Goal: Task Accomplishment & Management: Manage account settings

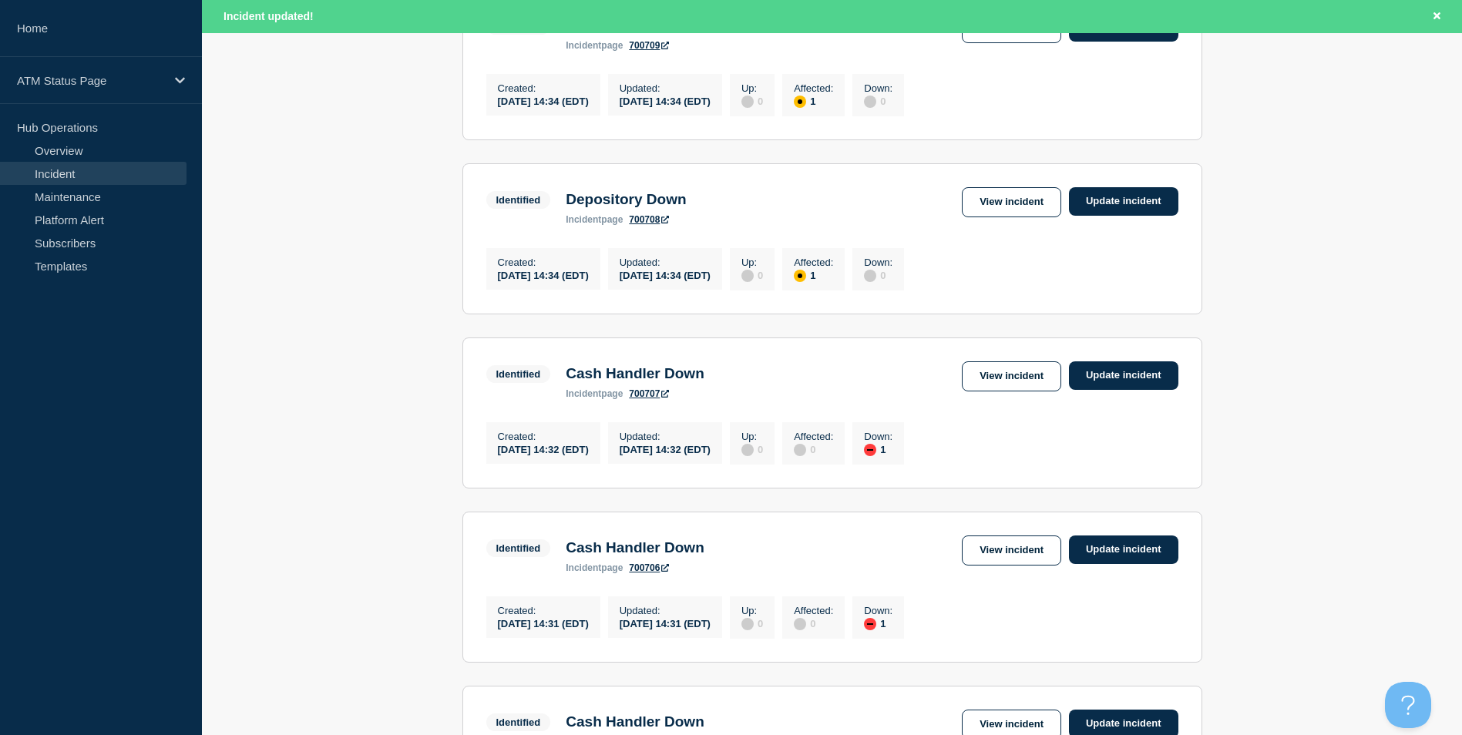
scroll to position [1606, 0]
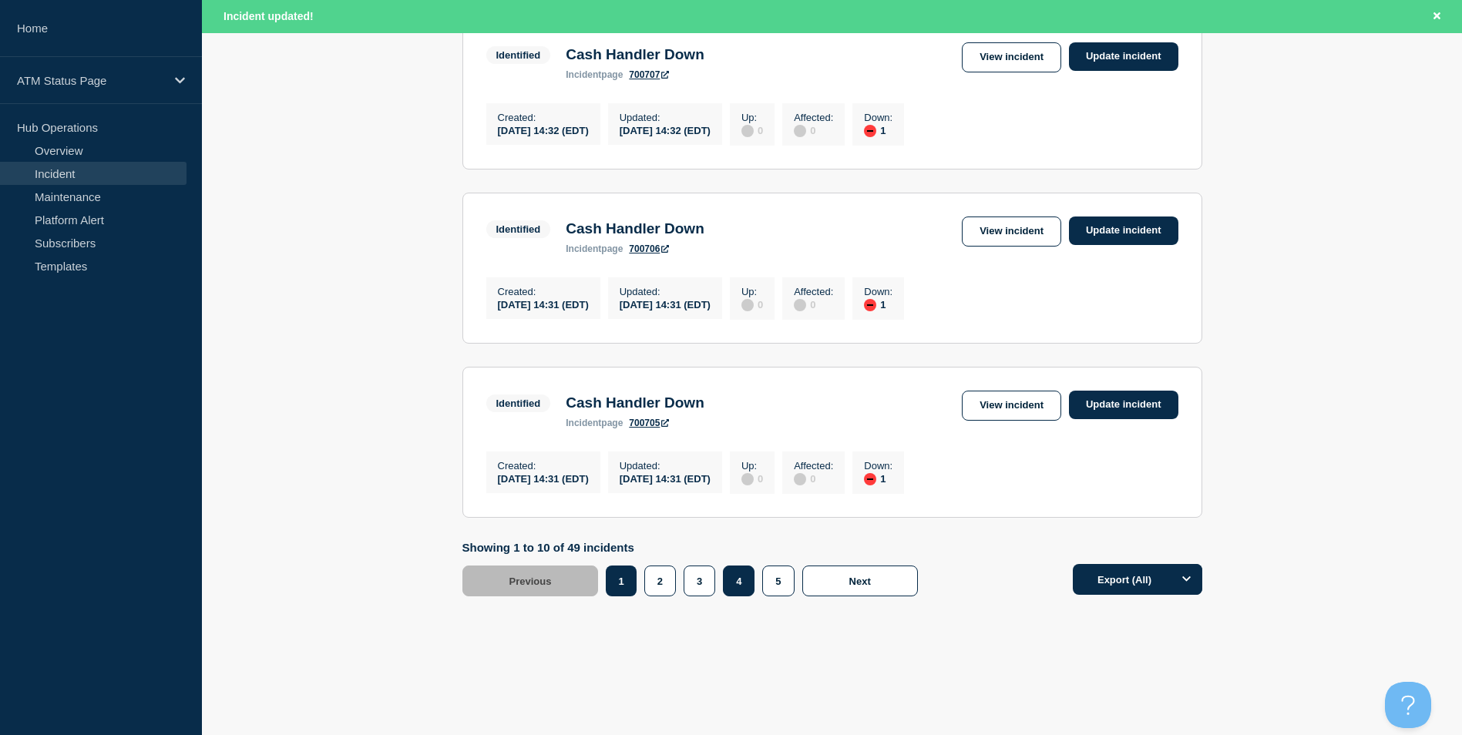
click at [739, 586] on button "4" at bounding box center [739, 581] width 32 height 31
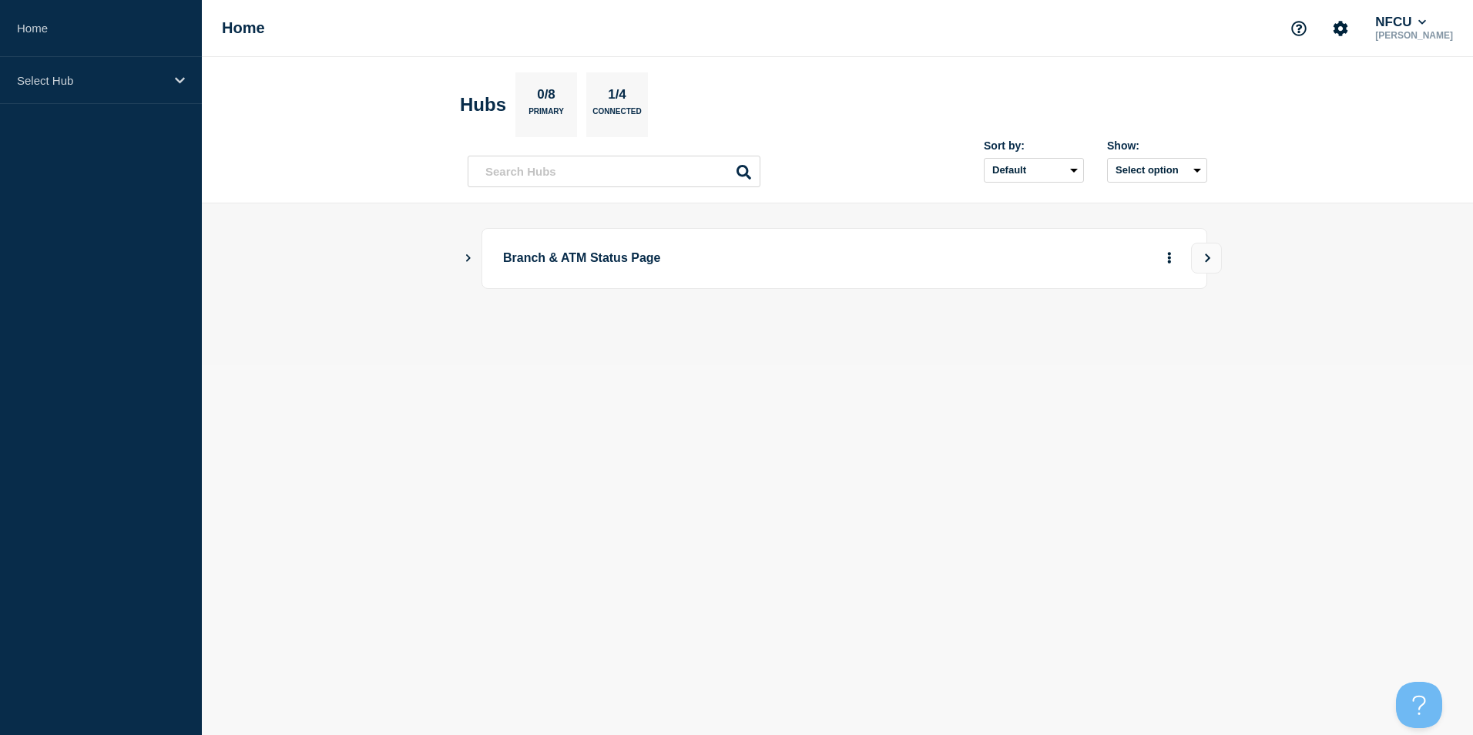
click at [465, 258] on icon "Show Connected Hubs" at bounding box center [468, 258] width 10 height 8
click at [1119, 342] on button "See overview" at bounding box center [1116, 336] width 82 height 31
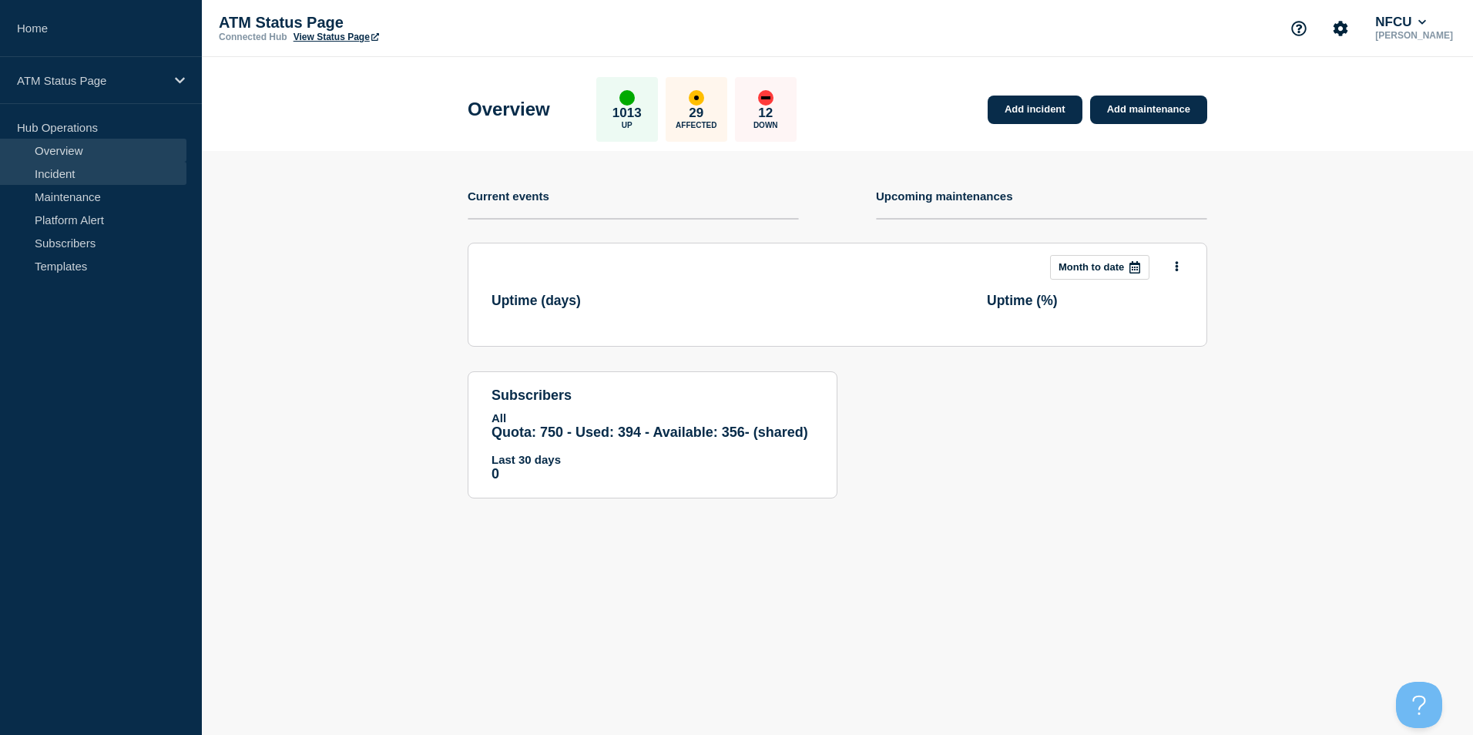
click at [102, 177] on link "Incident" at bounding box center [93, 173] width 186 height 23
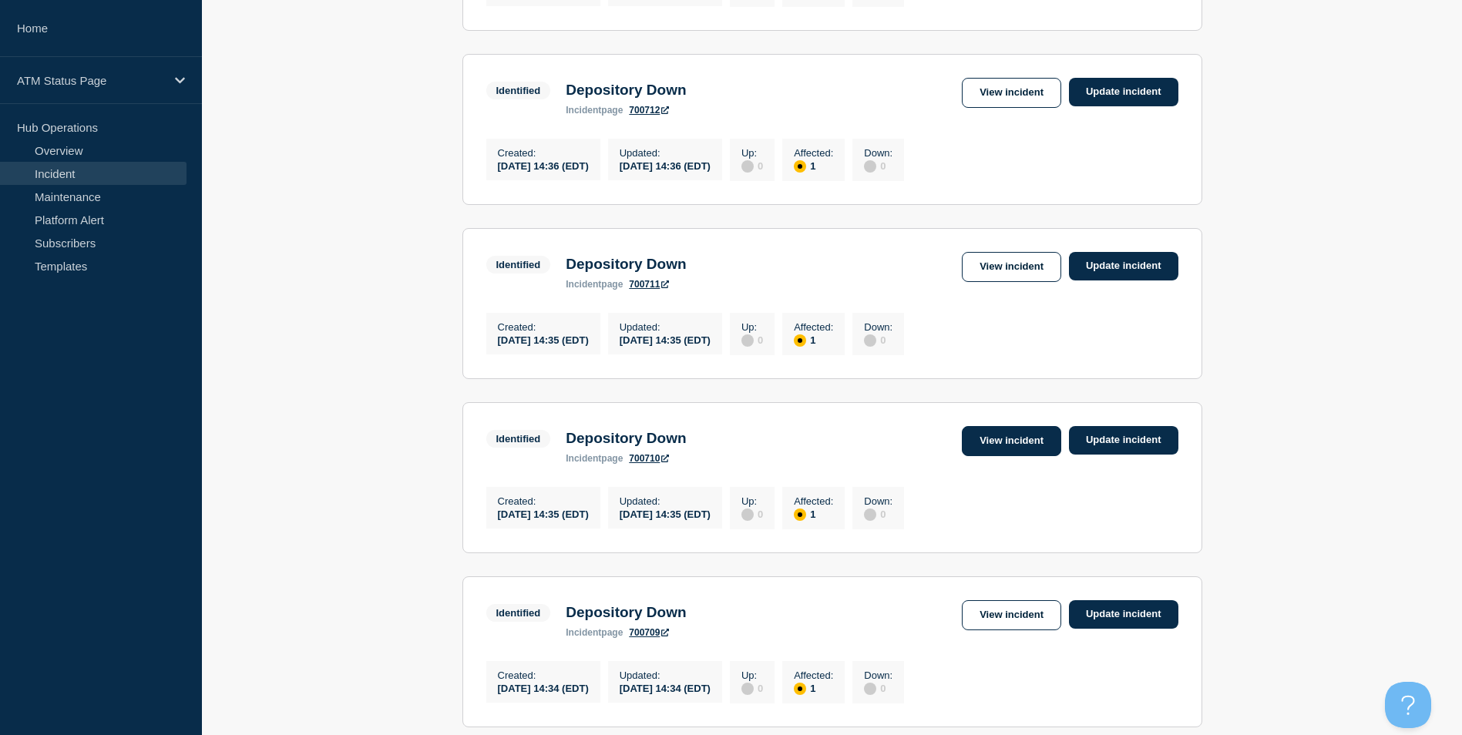
scroll to position [1573, 0]
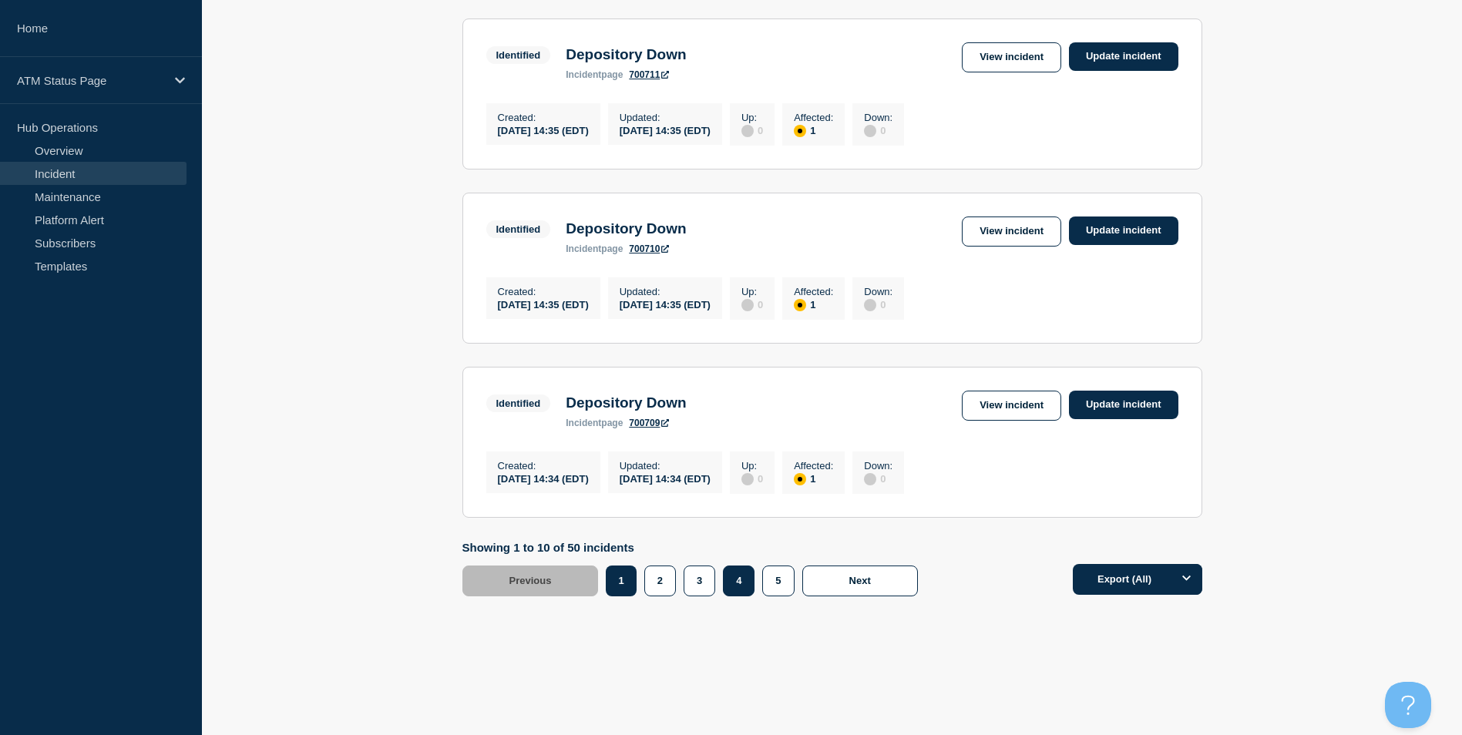
click at [744, 583] on button "4" at bounding box center [739, 581] width 32 height 31
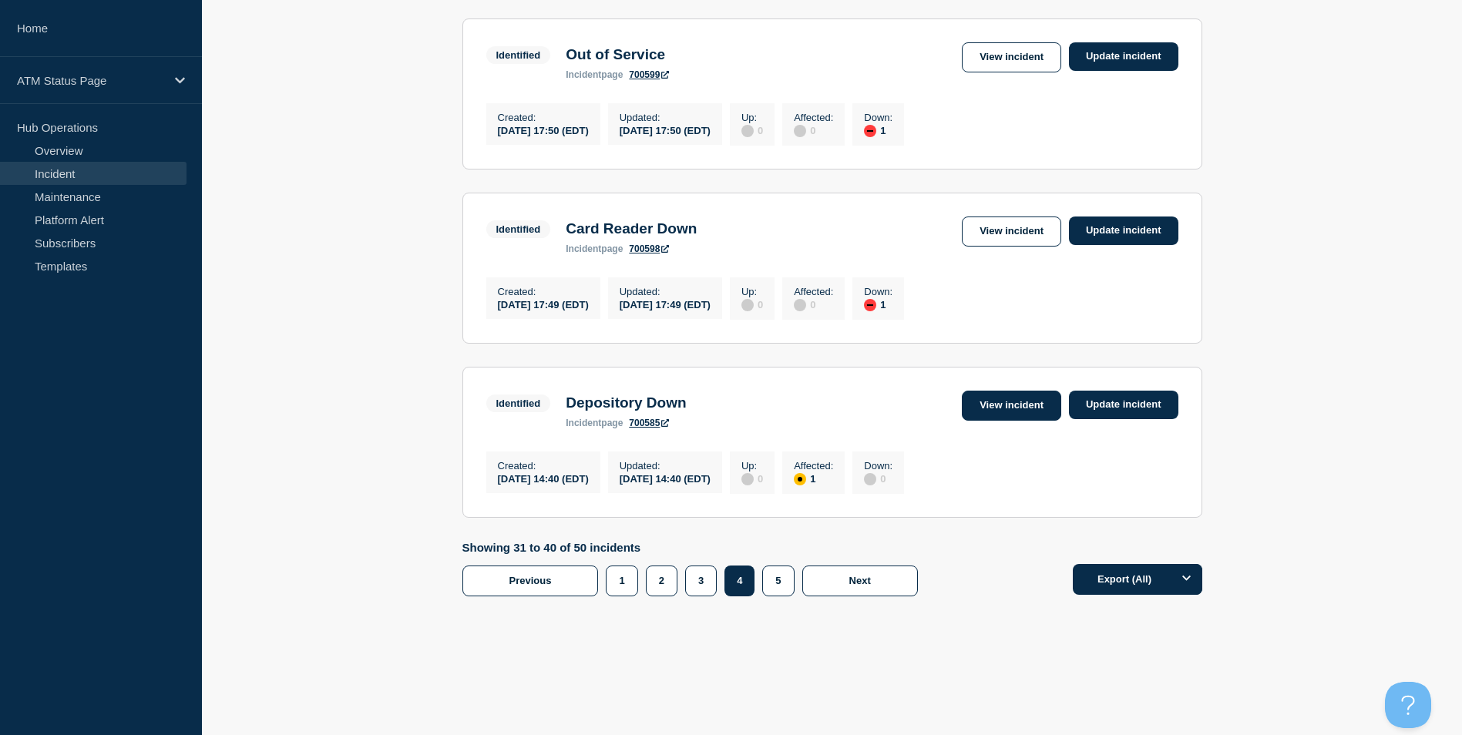
click at [998, 395] on link "View incident" at bounding box center [1011, 406] width 99 height 30
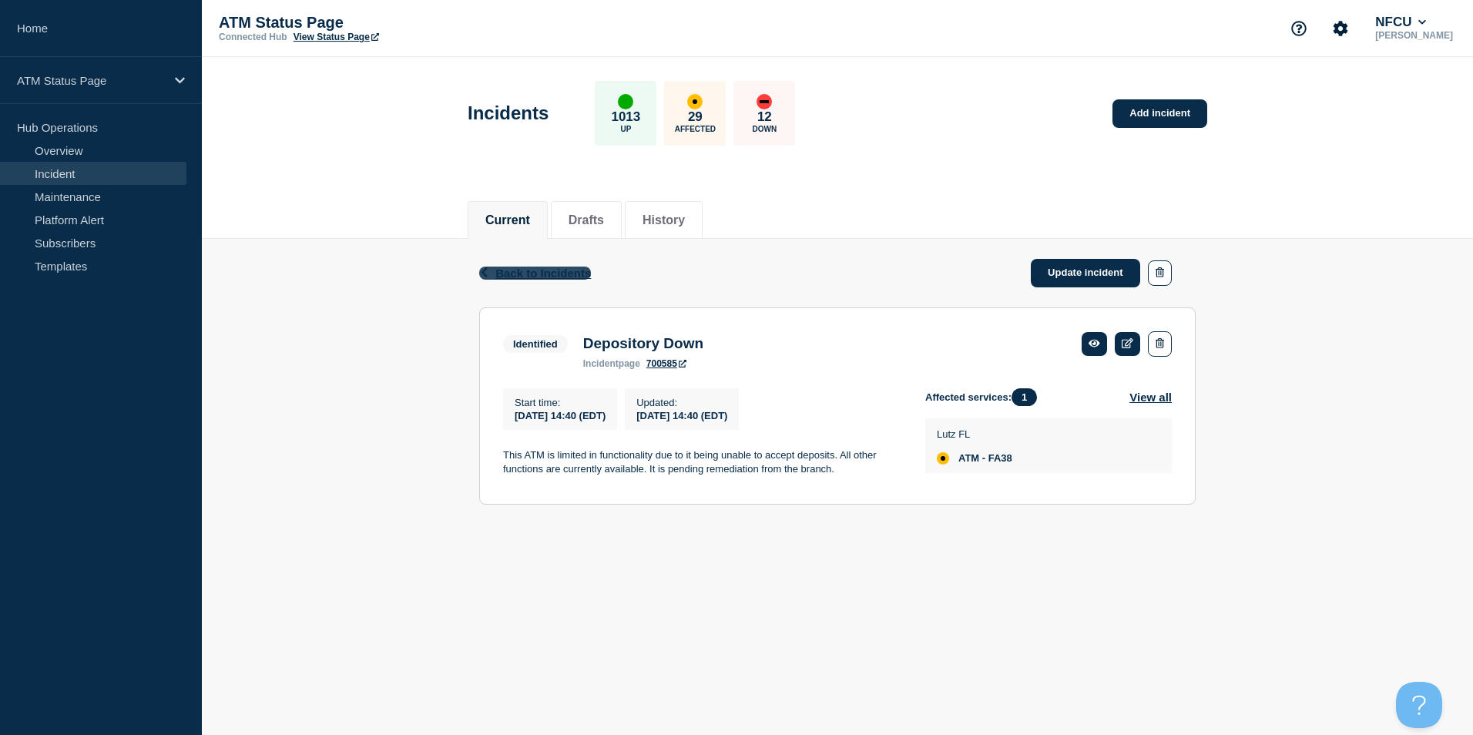
click at [503, 271] on span "Back to Incidents" at bounding box center [543, 273] width 96 height 13
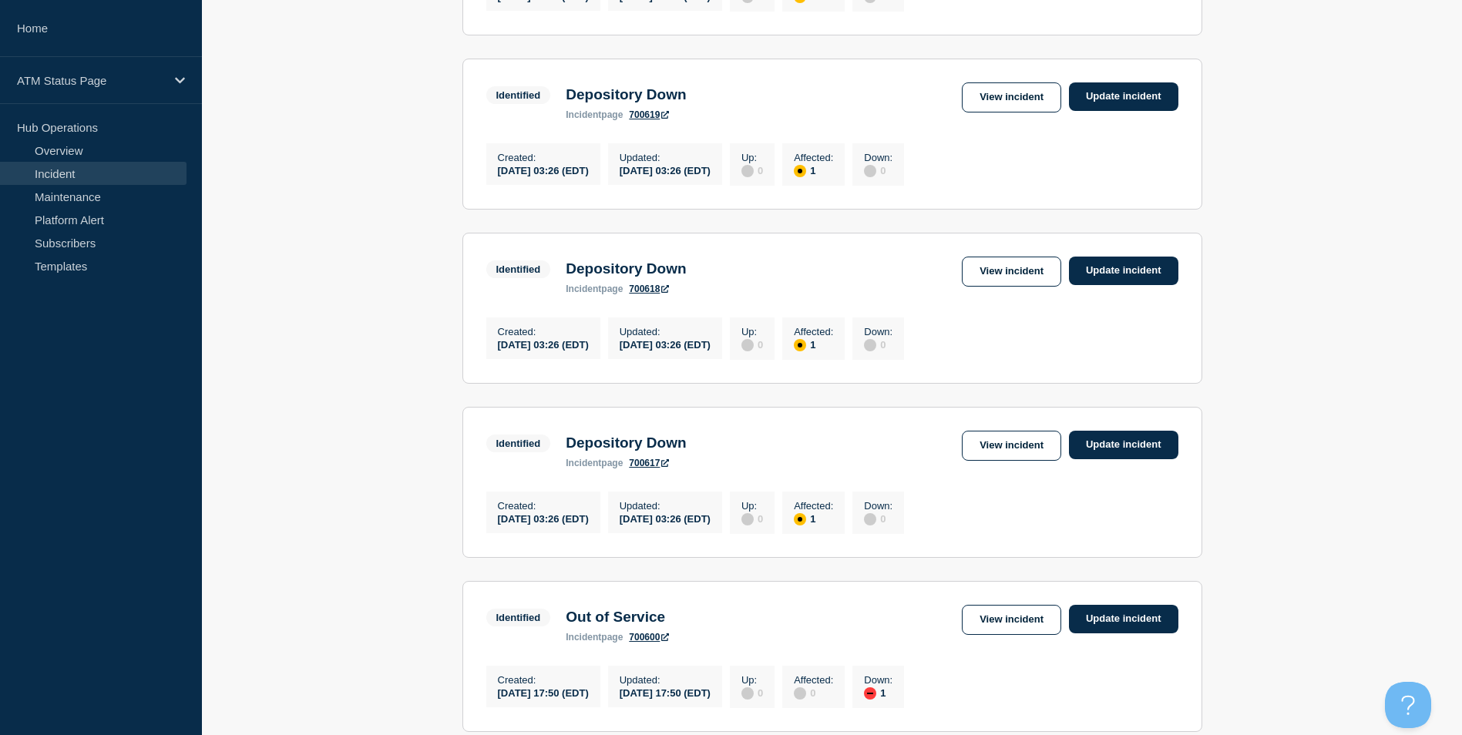
scroll to position [341, 0]
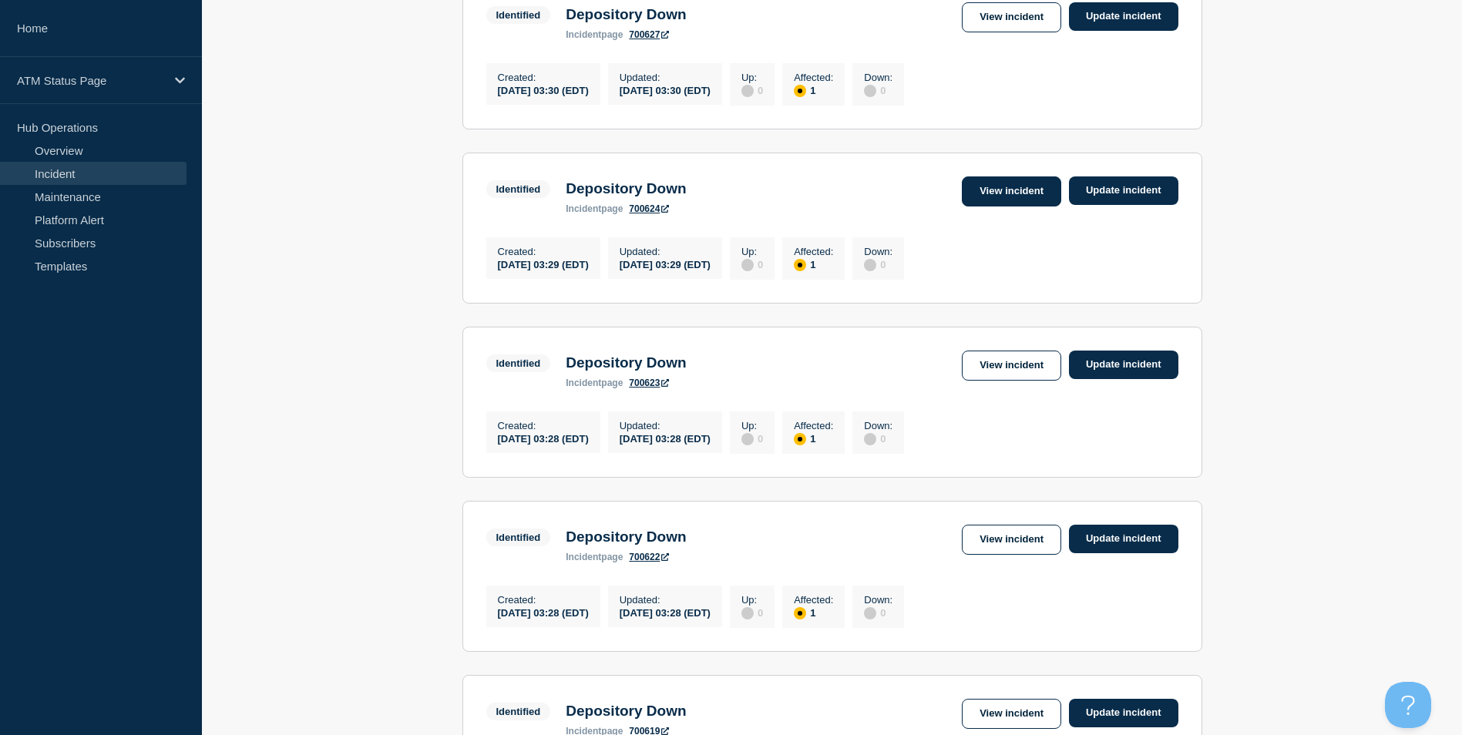
click at [1016, 192] on link "View incident" at bounding box center [1011, 191] width 99 height 30
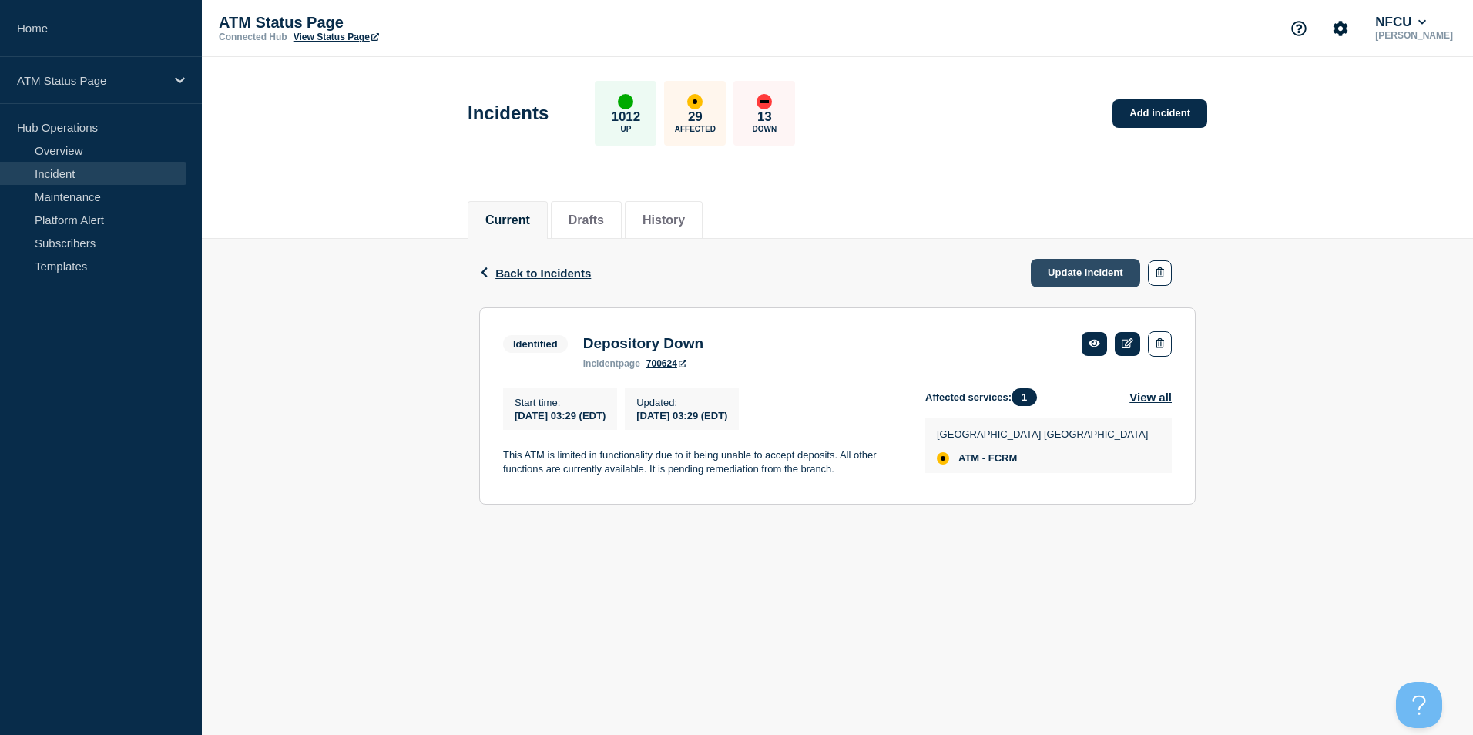
click at [1067, 279] on link "Update incident" at bounding box center [1085, 273] width 109 height 29
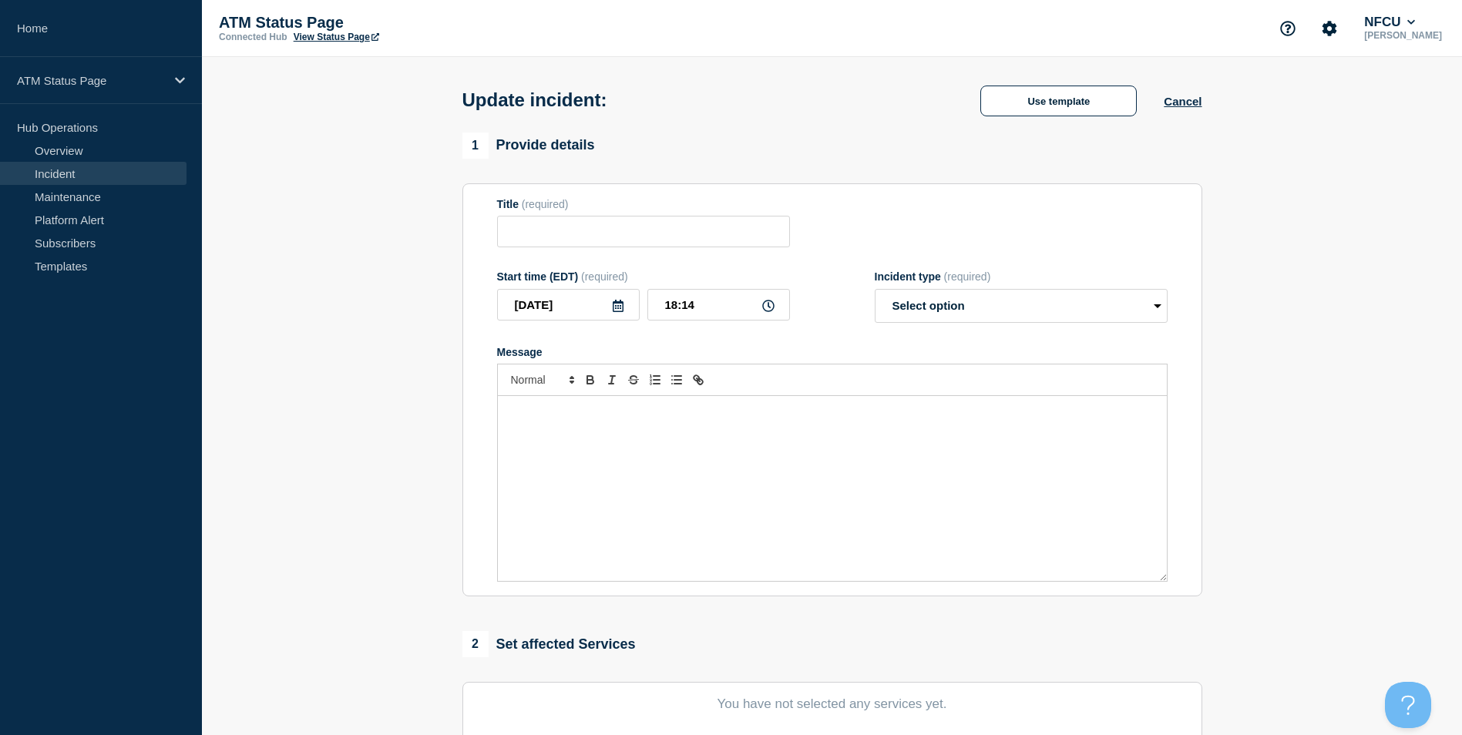
type input "Depository Down"
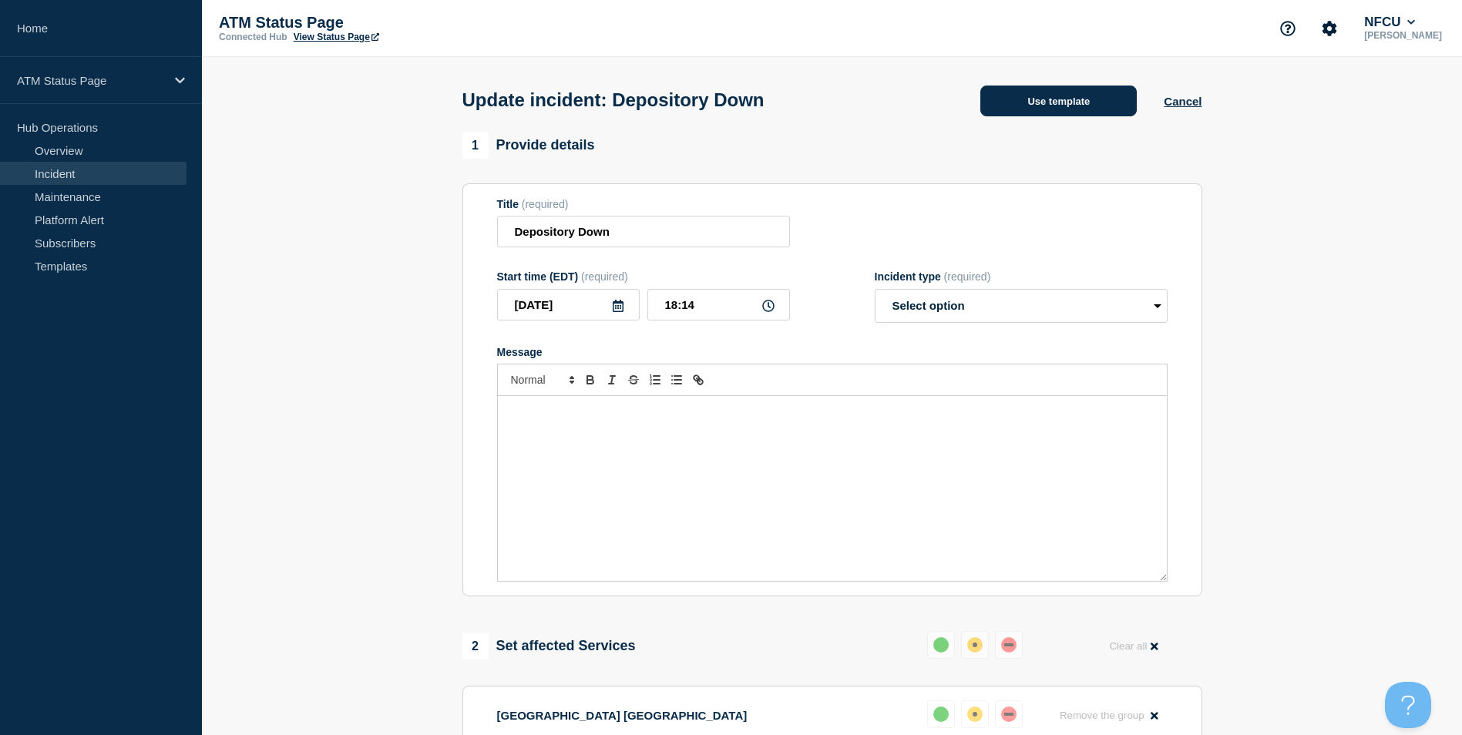
click at [1022, 105] on button "Use template" at bounding box center [1058, 101] width 156 height 31
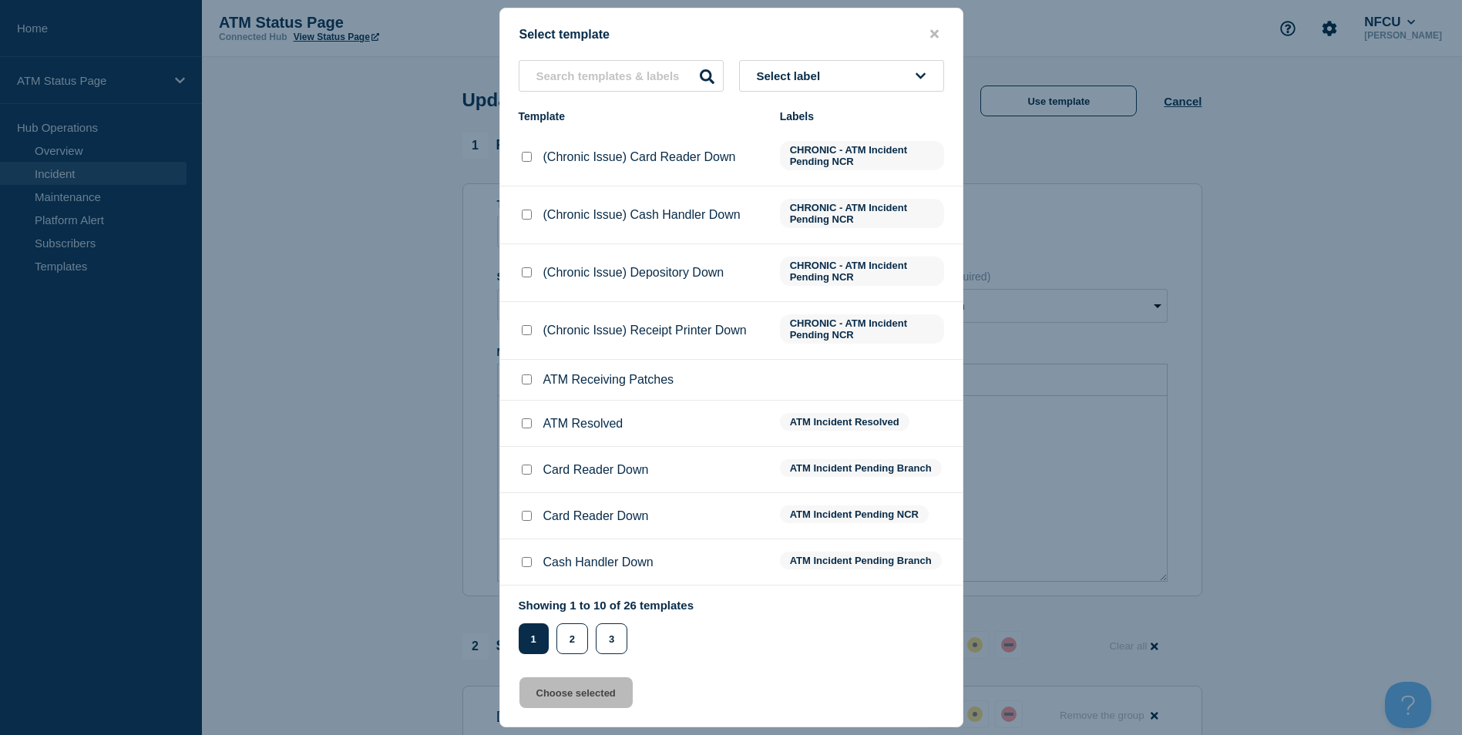
click at [526, 425] on input "ATM Resolved checkbox" at bounding box center [527, 423] width 10 height 10
checkbox input "true"
click at [560, 704] on button "Choose selected" at bounding box center [575, 692] width 113 height 31
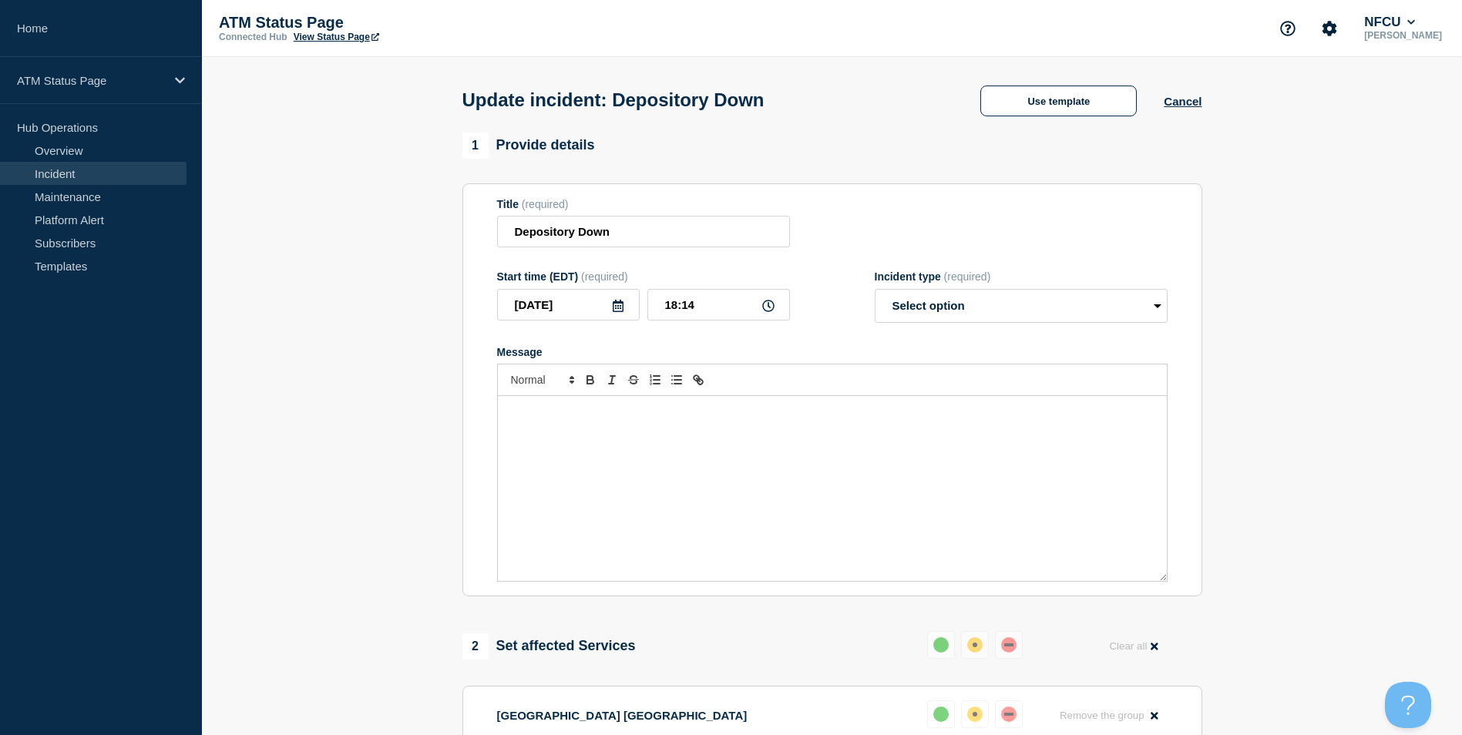
select select "resolved"
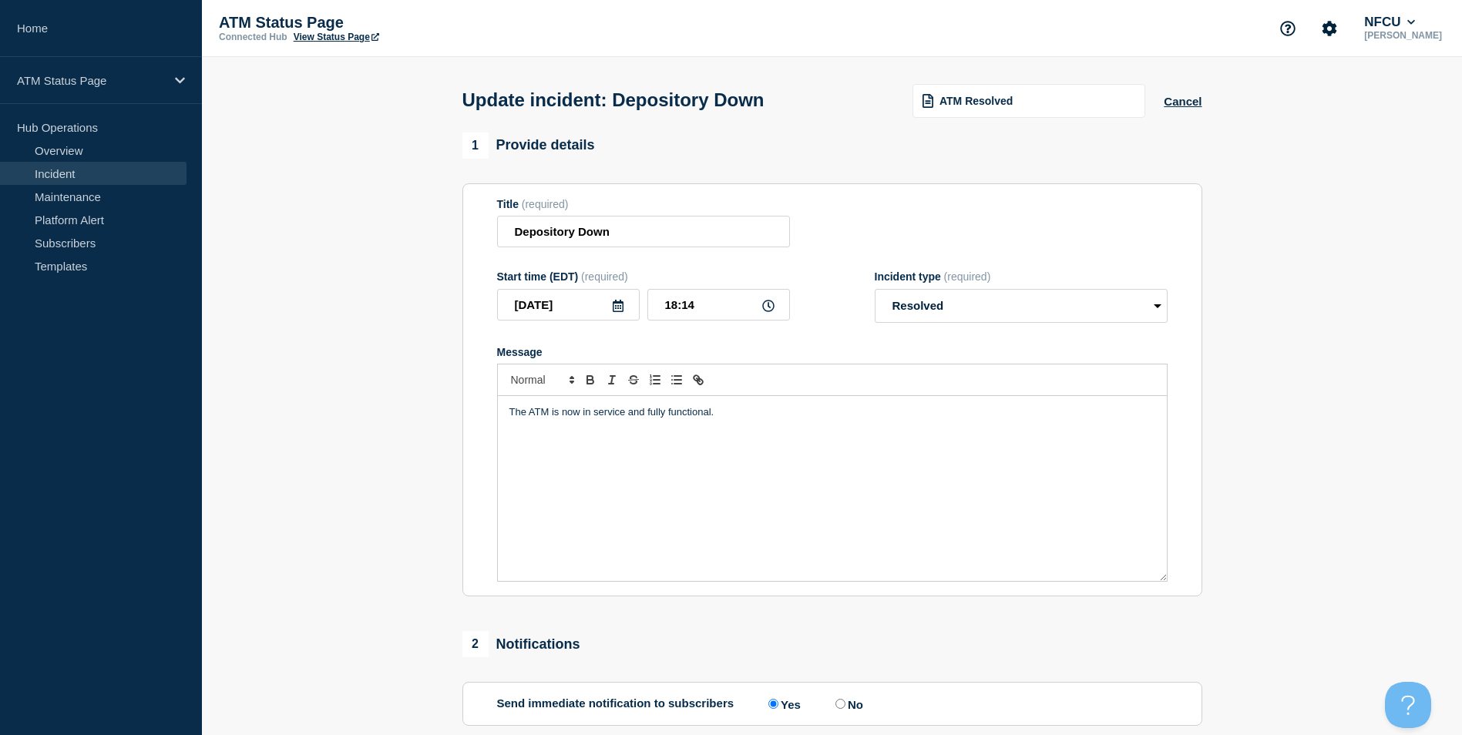
scroll to position [251, 0]
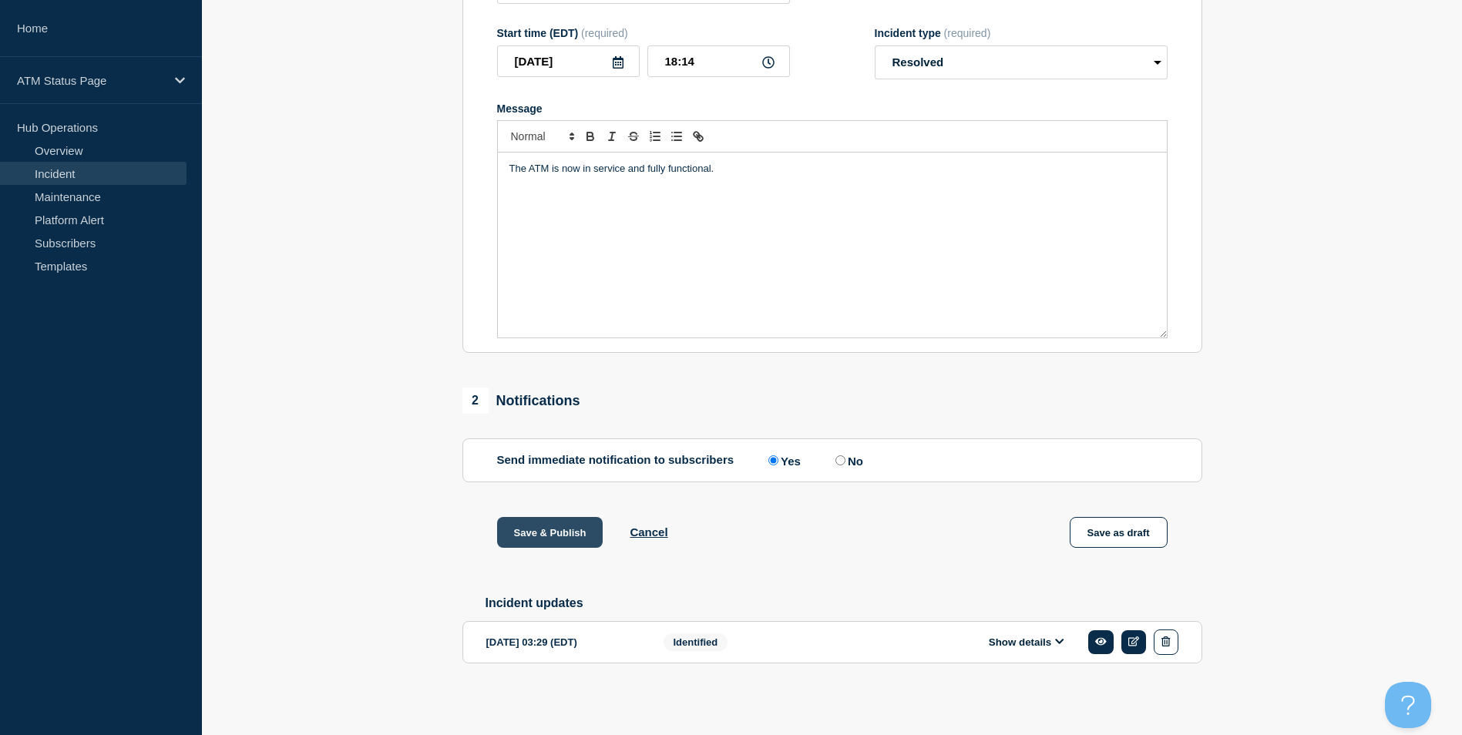
click at [529, 535] on button "Save & Publish" at bounding box center [550, 532] width 106 height 31
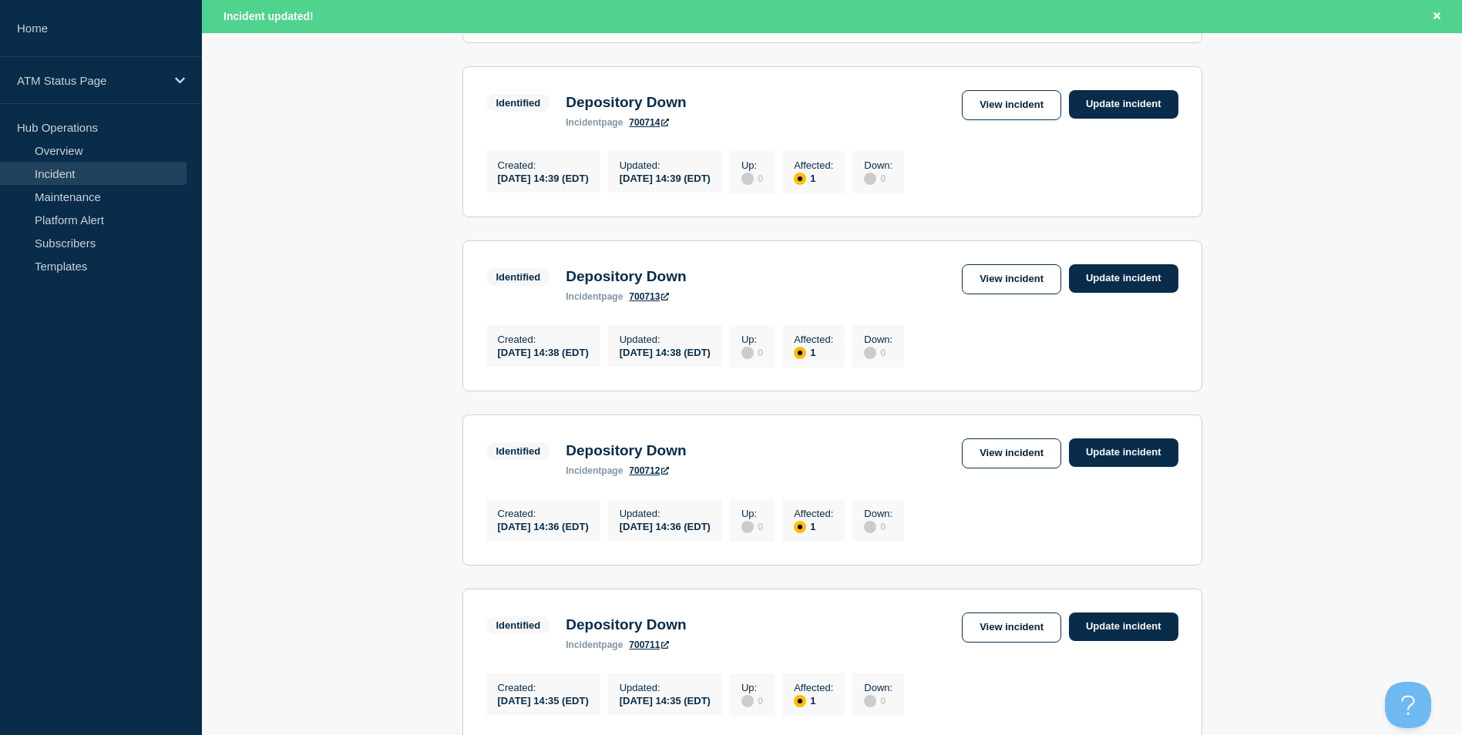
scroll to position [1606, 0]
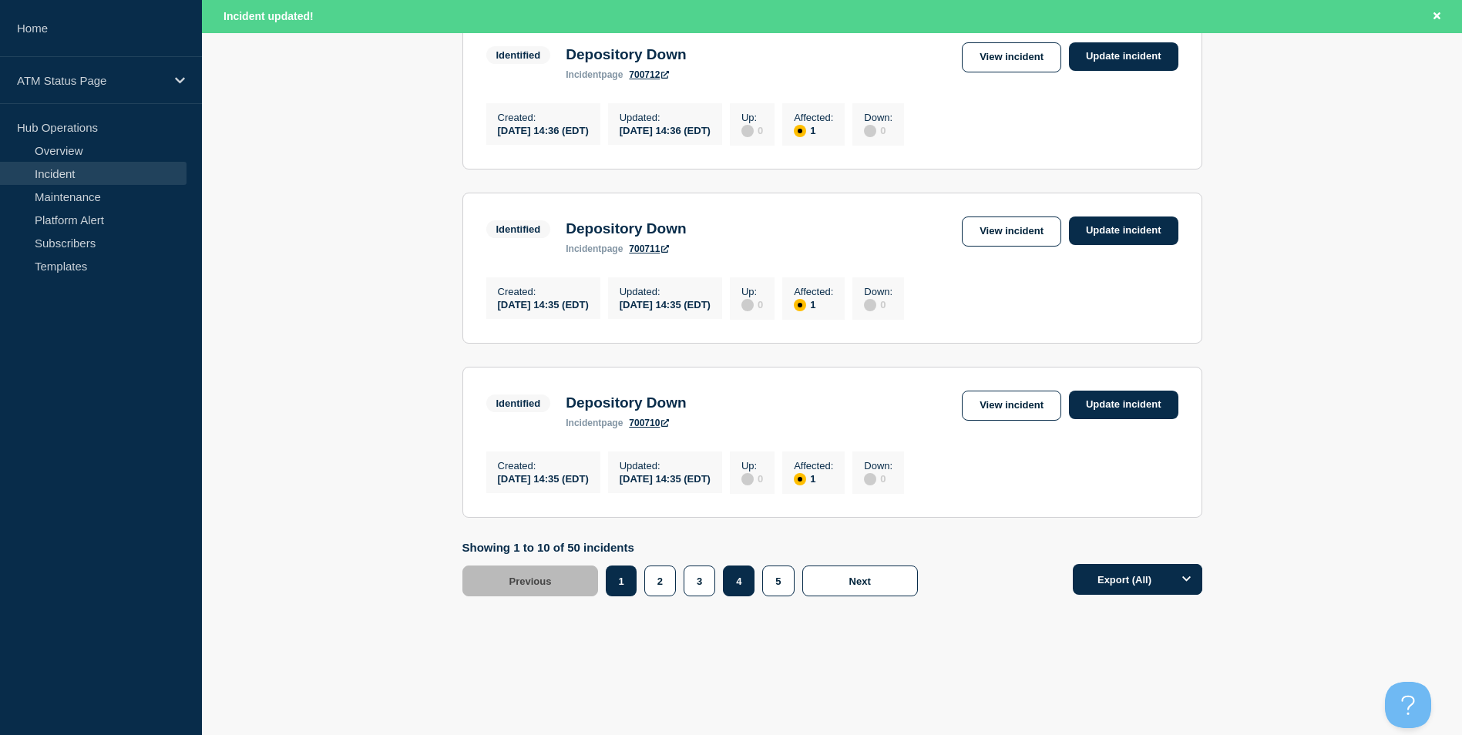
click at [733, 580] on button "4" at bounding box center [739, 581] width 32 height 31
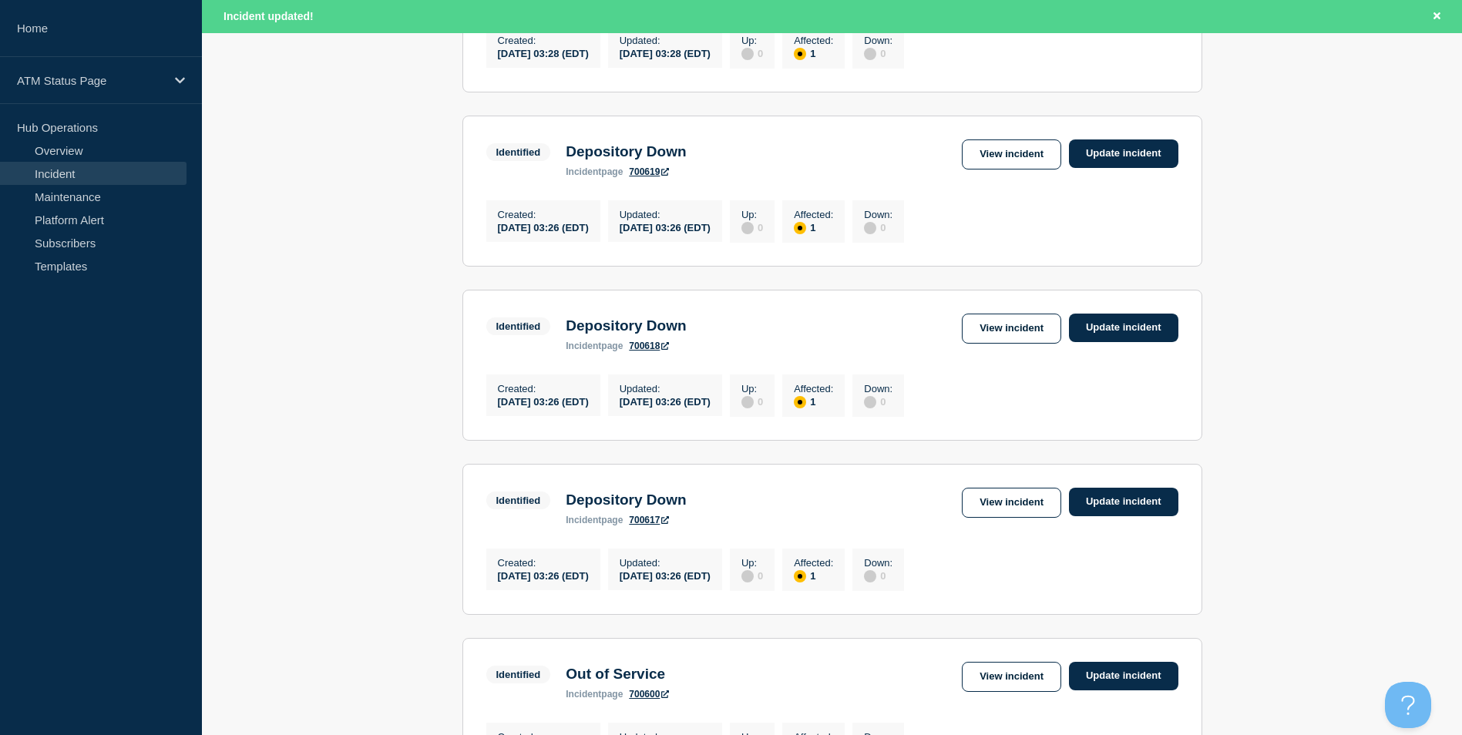
scroll to position [681, 0]
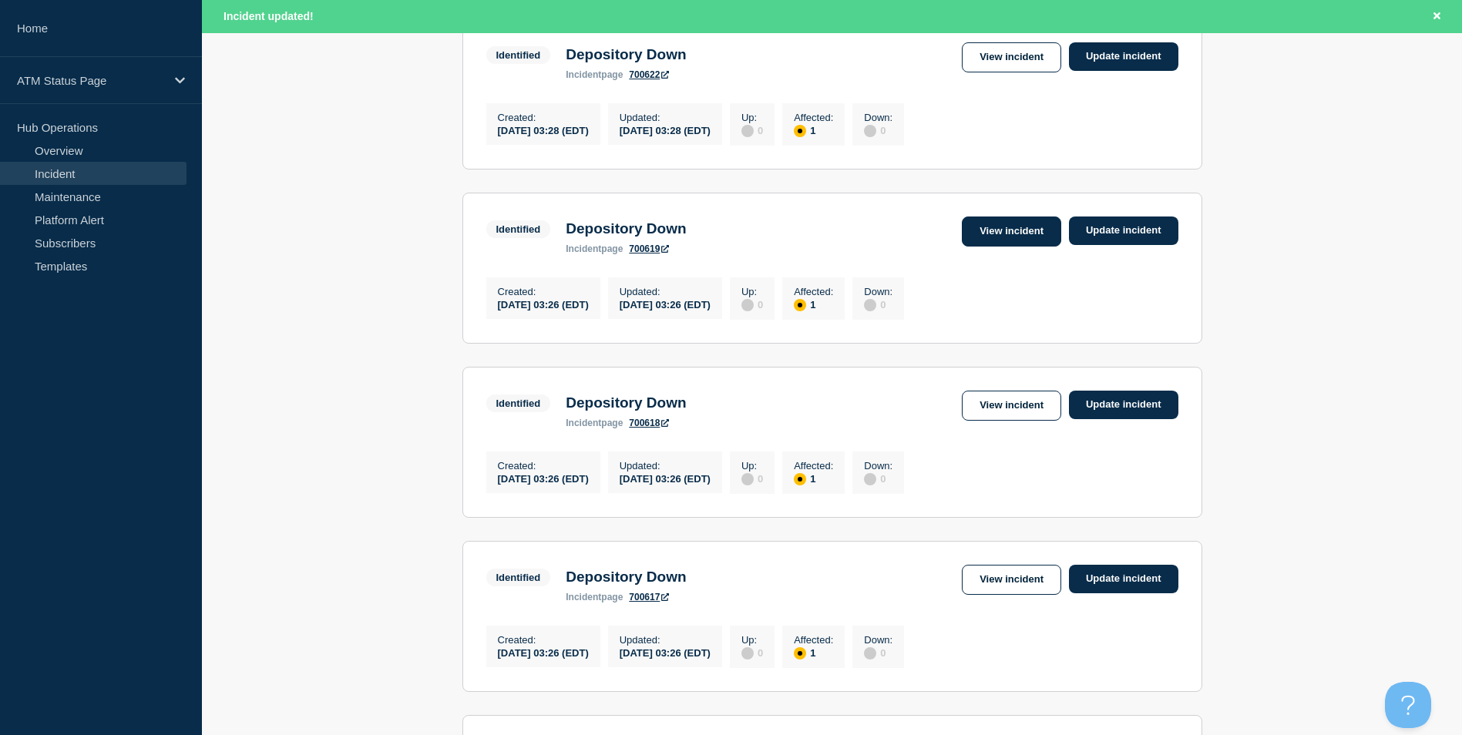
click at [1023, 243] on link "View incident" at bounding box center [1011, 232] width 99 height 30
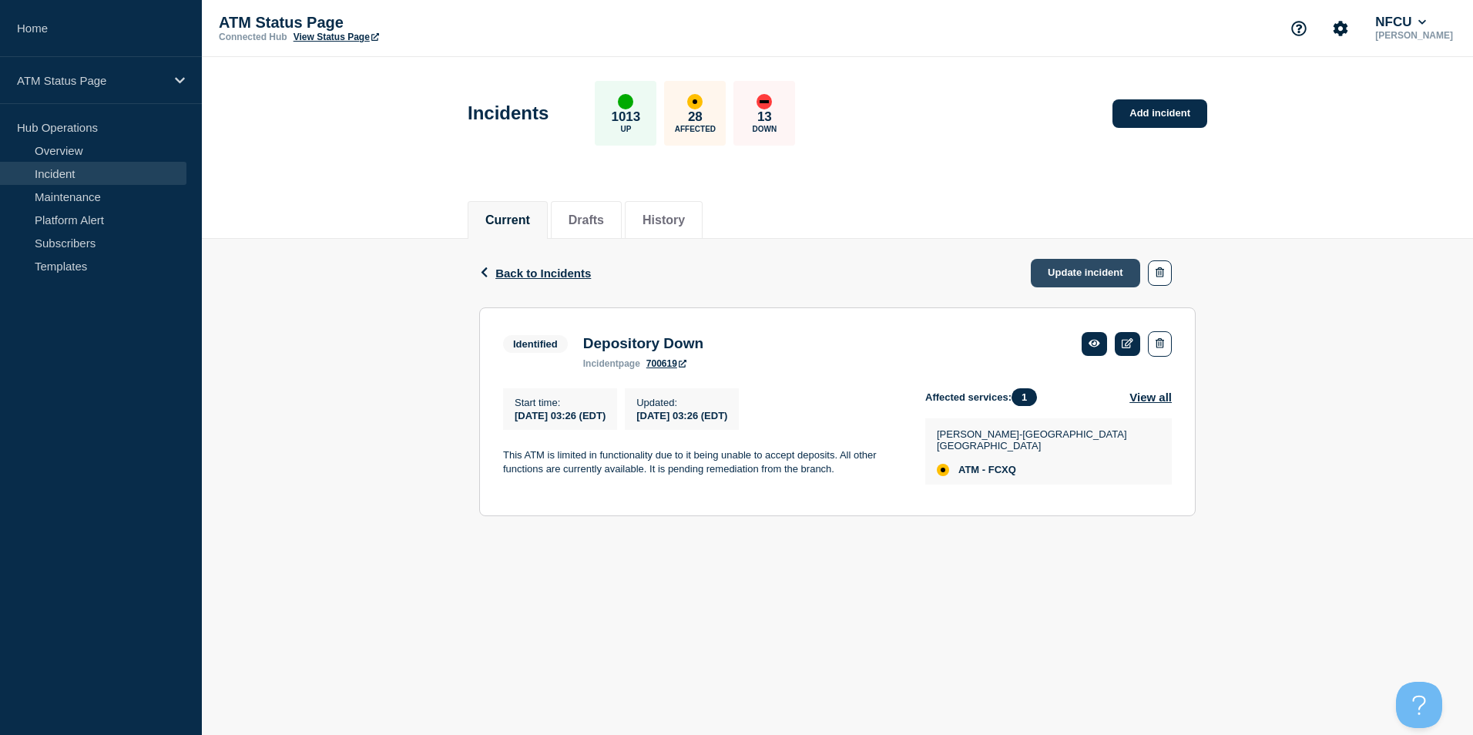
click at [1057, 278] on link "Update incident" at bounding box center [1085, 273] width 109 height 29
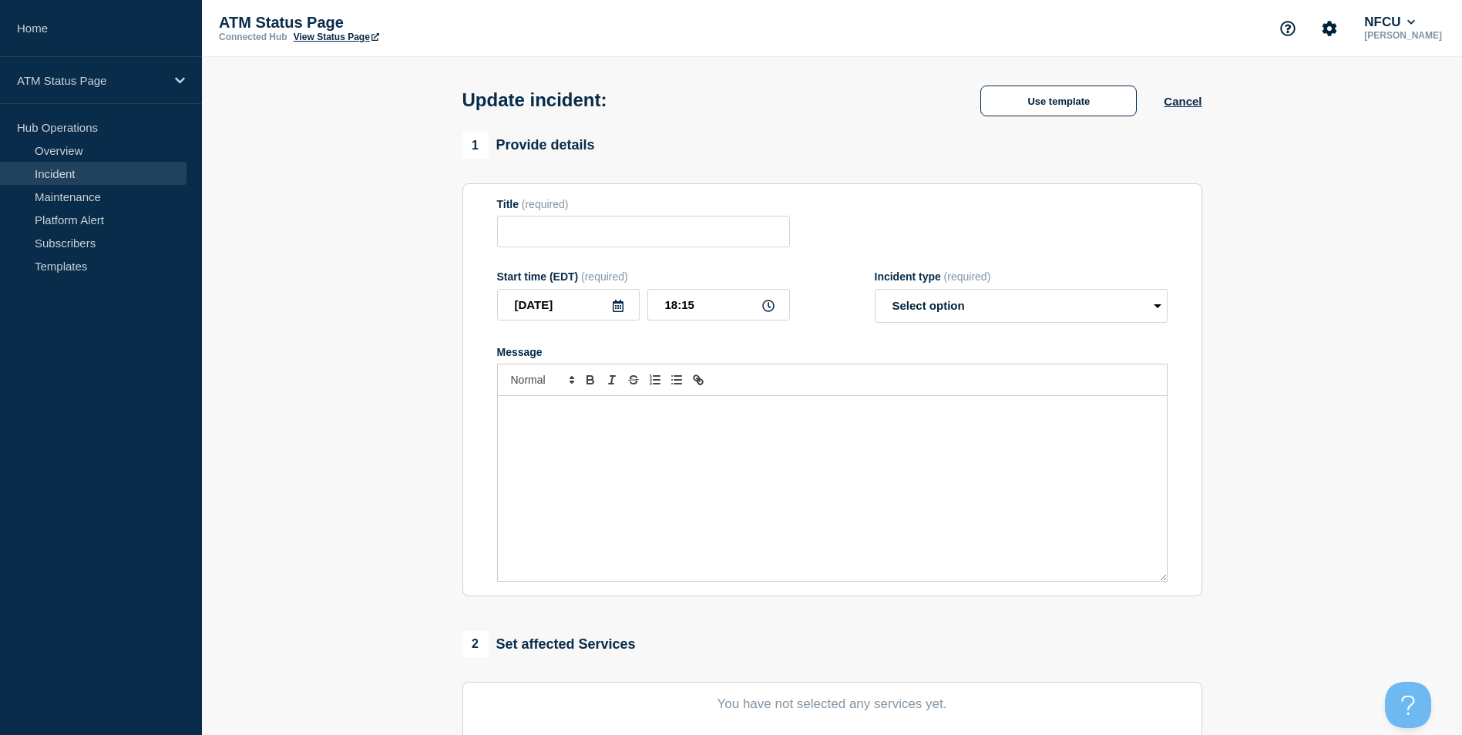
type input "Depository Down"
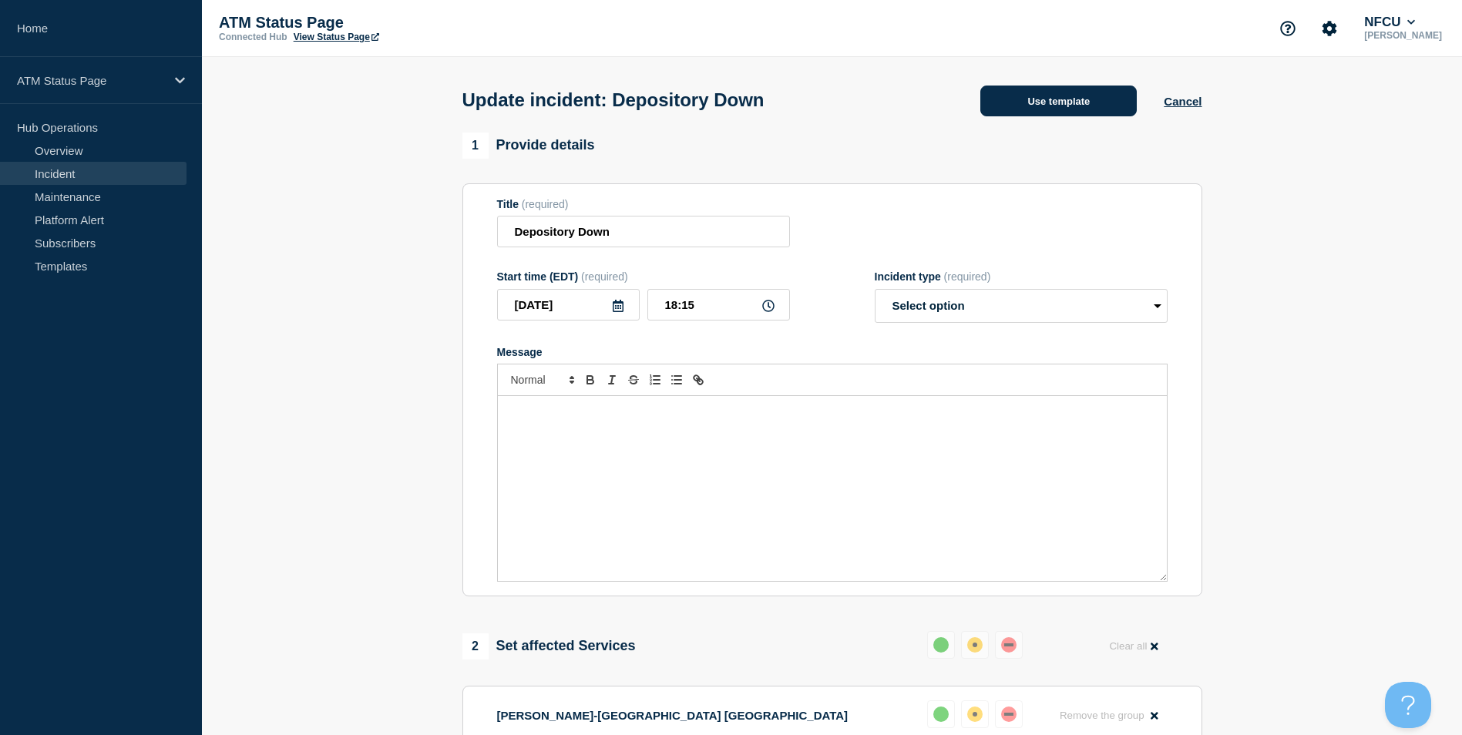
click at [1049, 112] on button "Use template" at bounding box center [1058, 101] width 156 height 31
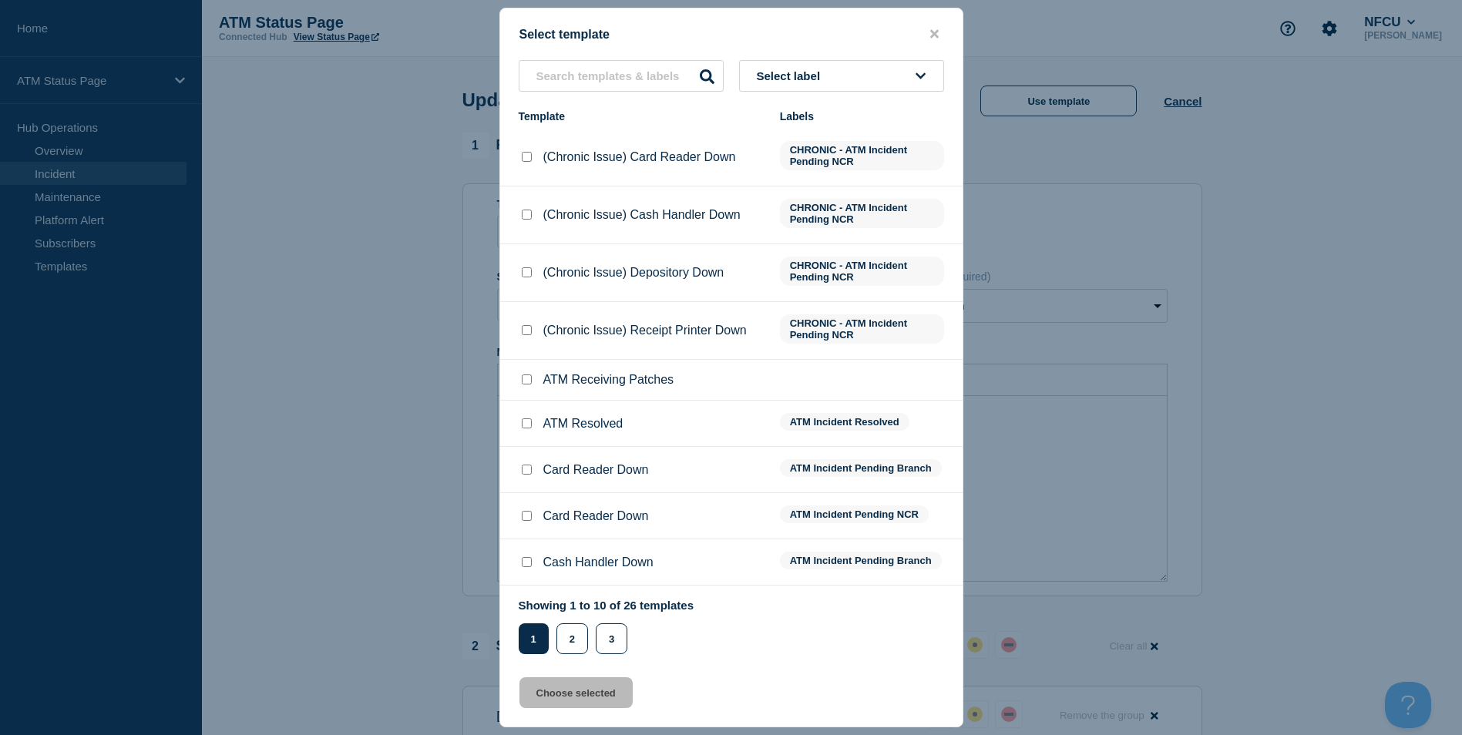
click at [527, 425] on input "ATM Resolved checkbox" at bounding box center [527, 423] width 10 height 10
checkbox input "true"
click at [581, 699] on button "Choose selected" at bounding box center [575, 692] width 113 height 31
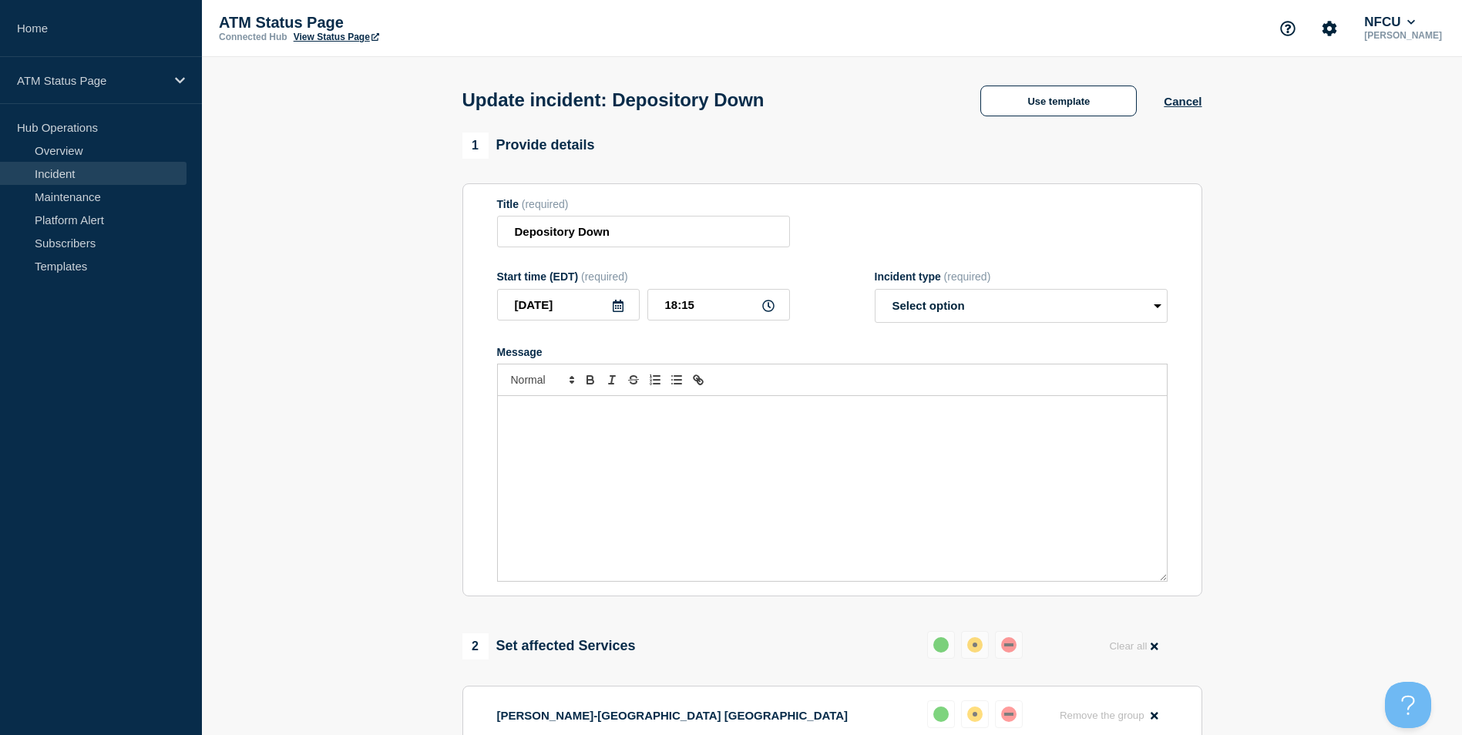
select select "resolved"
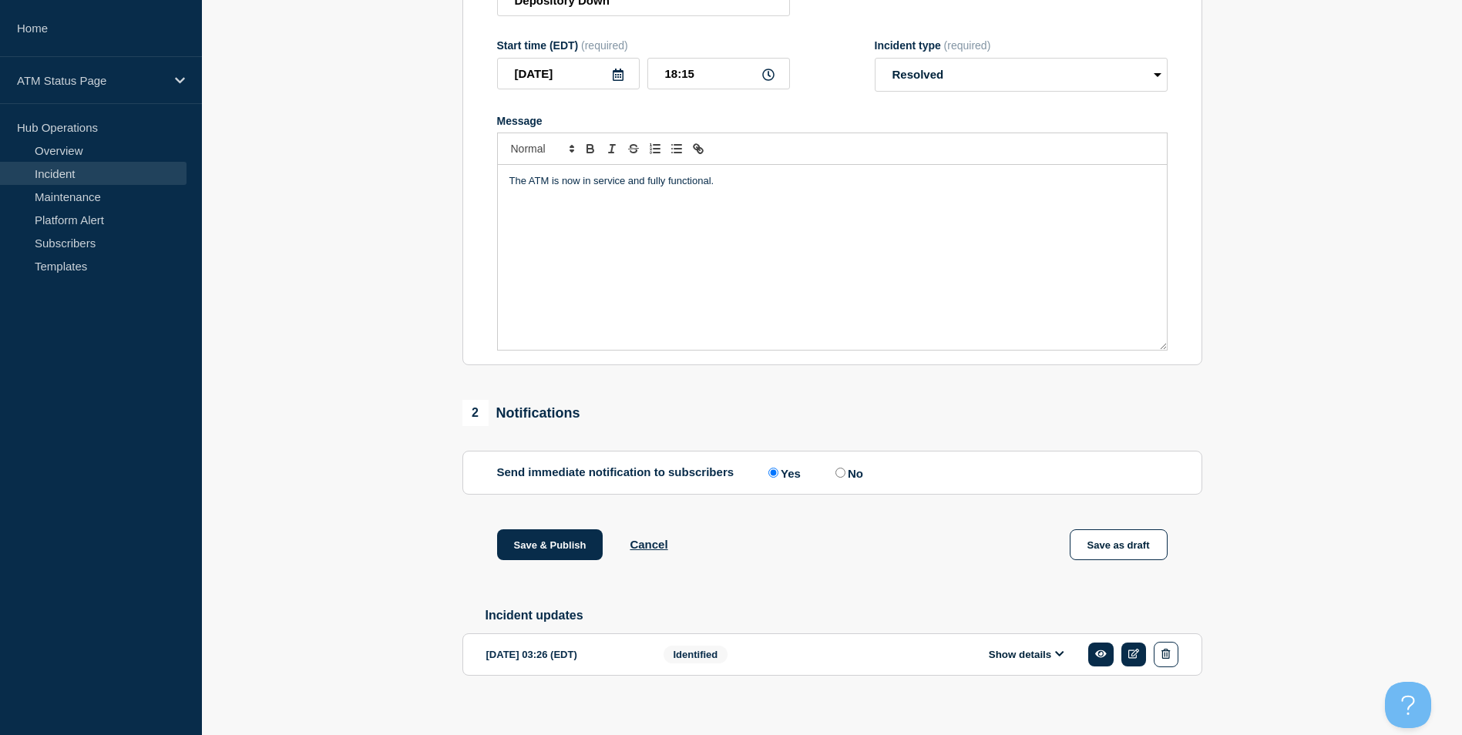
scroll to position [251, 0]
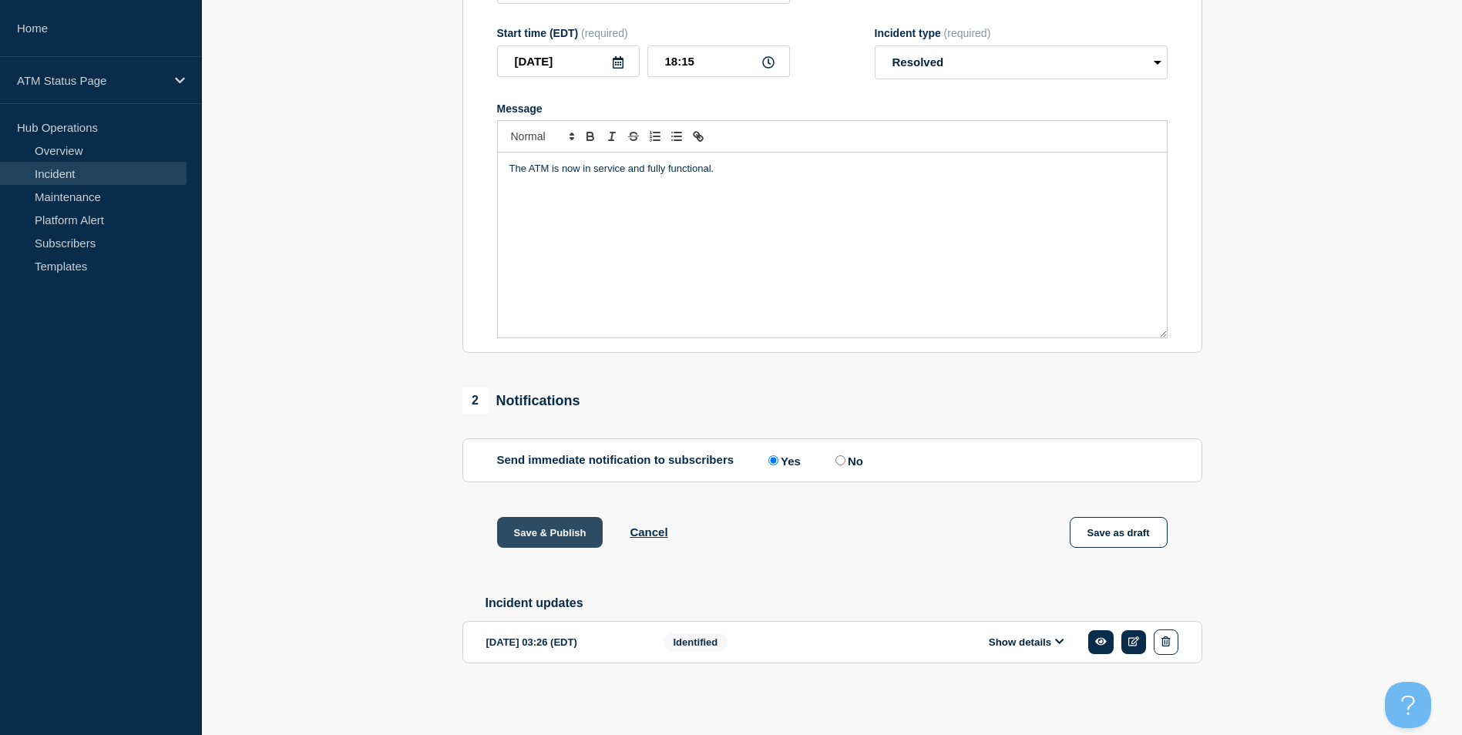
click at [554, 519] on button "Save & Publish" at bounding box center [550, 532] width 106 height 31
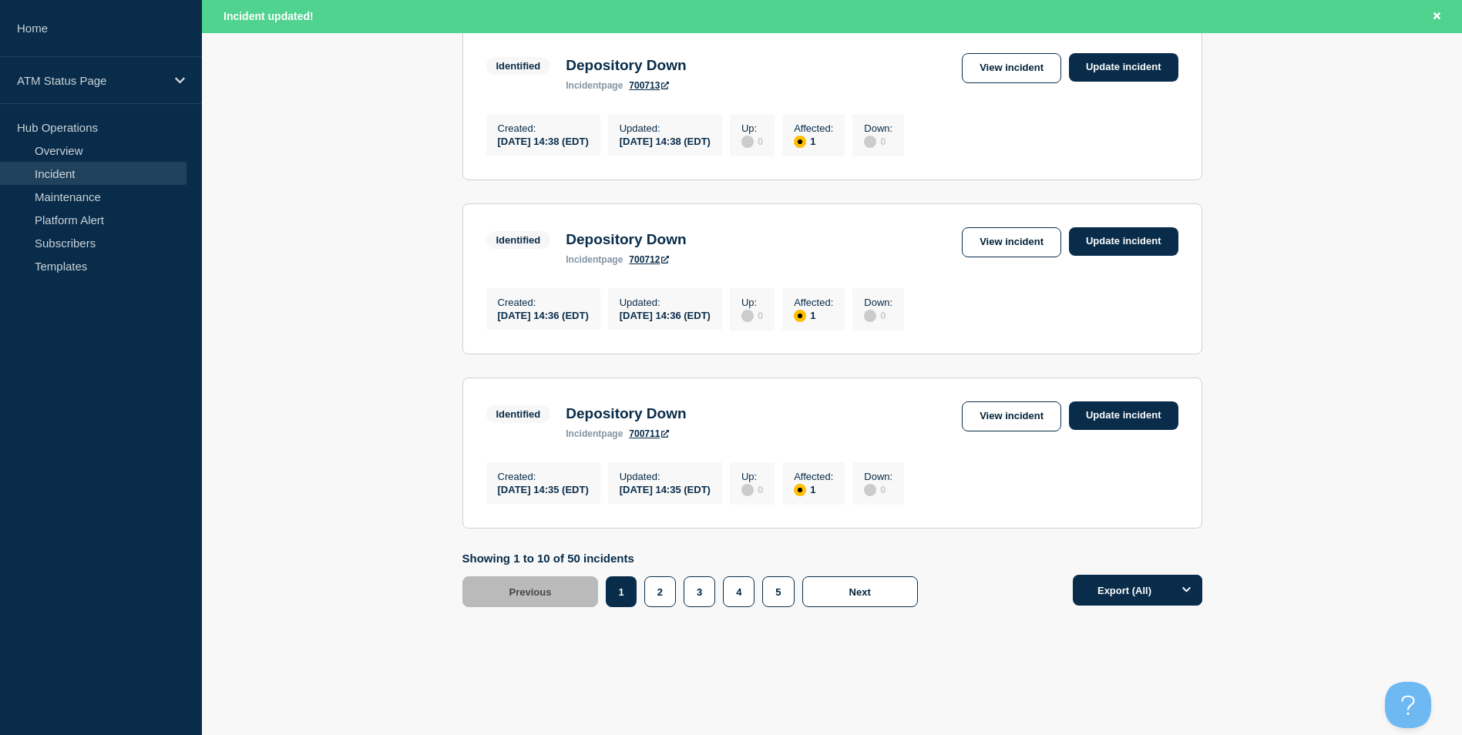
scroll to position [1606, 0]
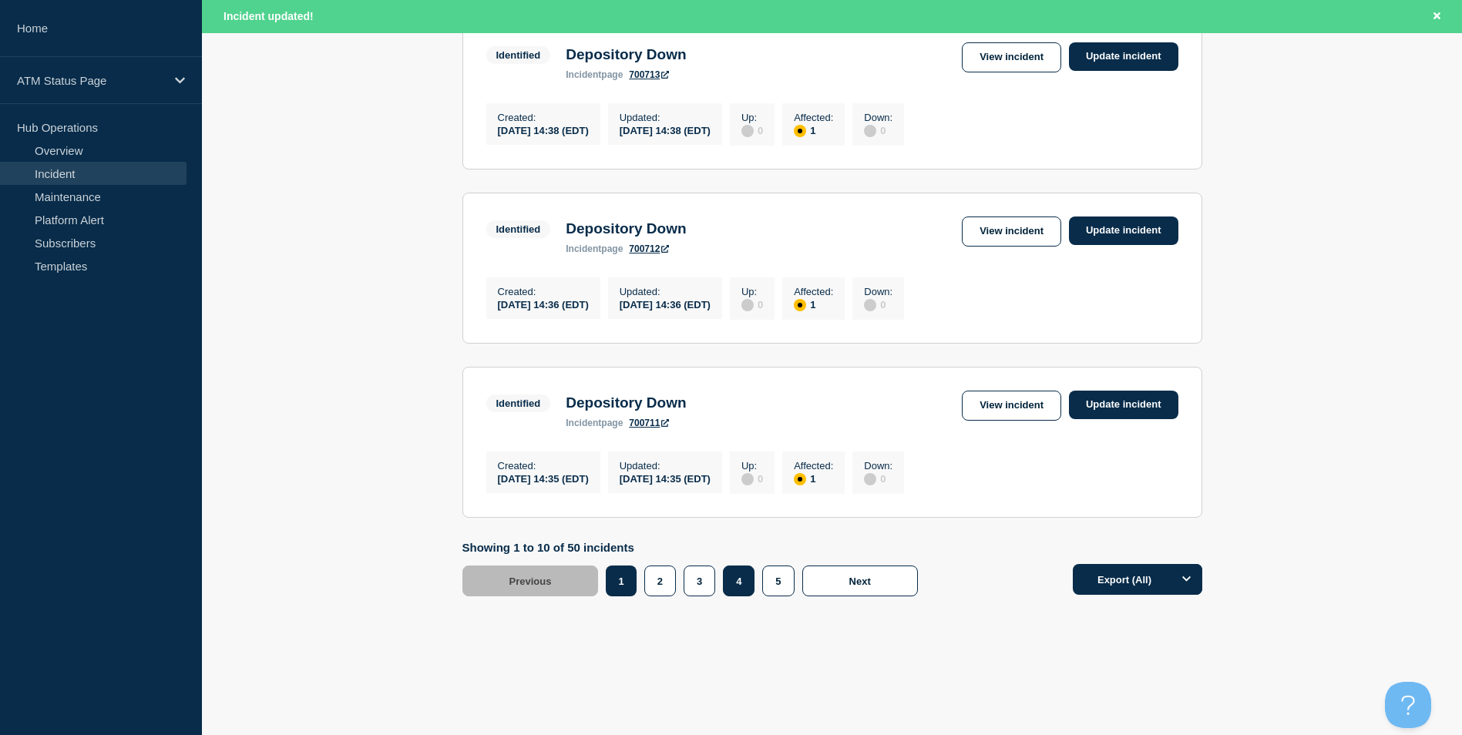
click at [746, 587] on button "4" at bounding box center [739, 581] width 32 height 31
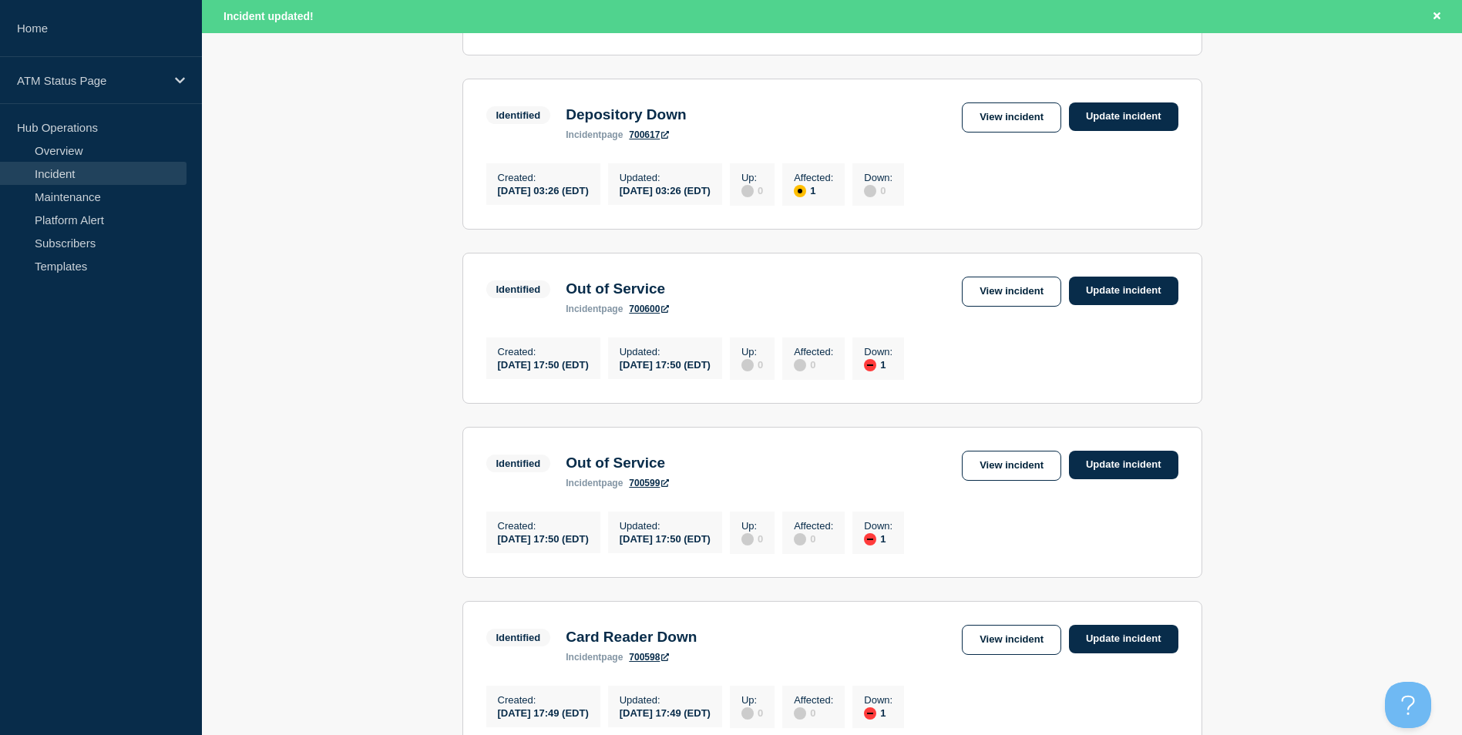
scroll to position [758, 0]
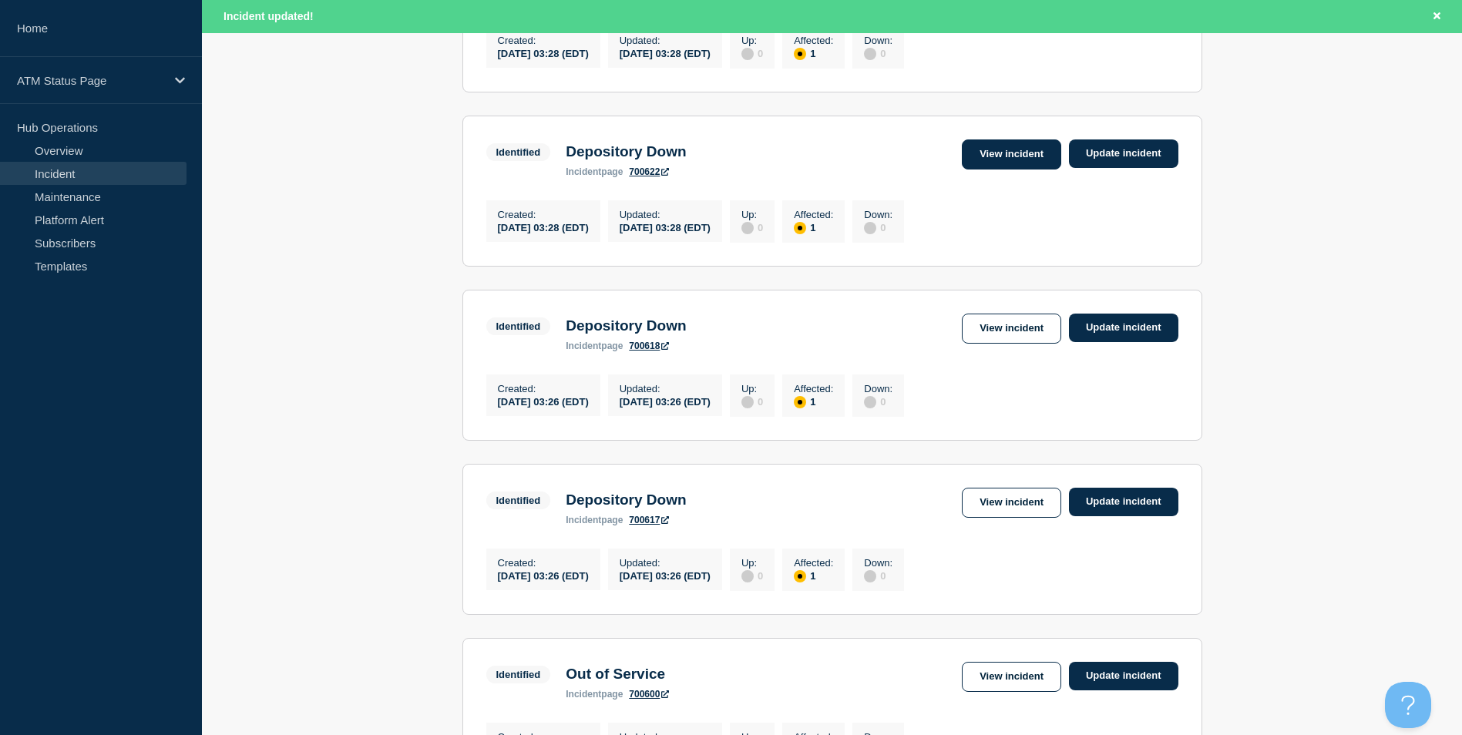
click at [1007, 170] on link "View incident" at bounding box center [1011, 154] width 99 height 30
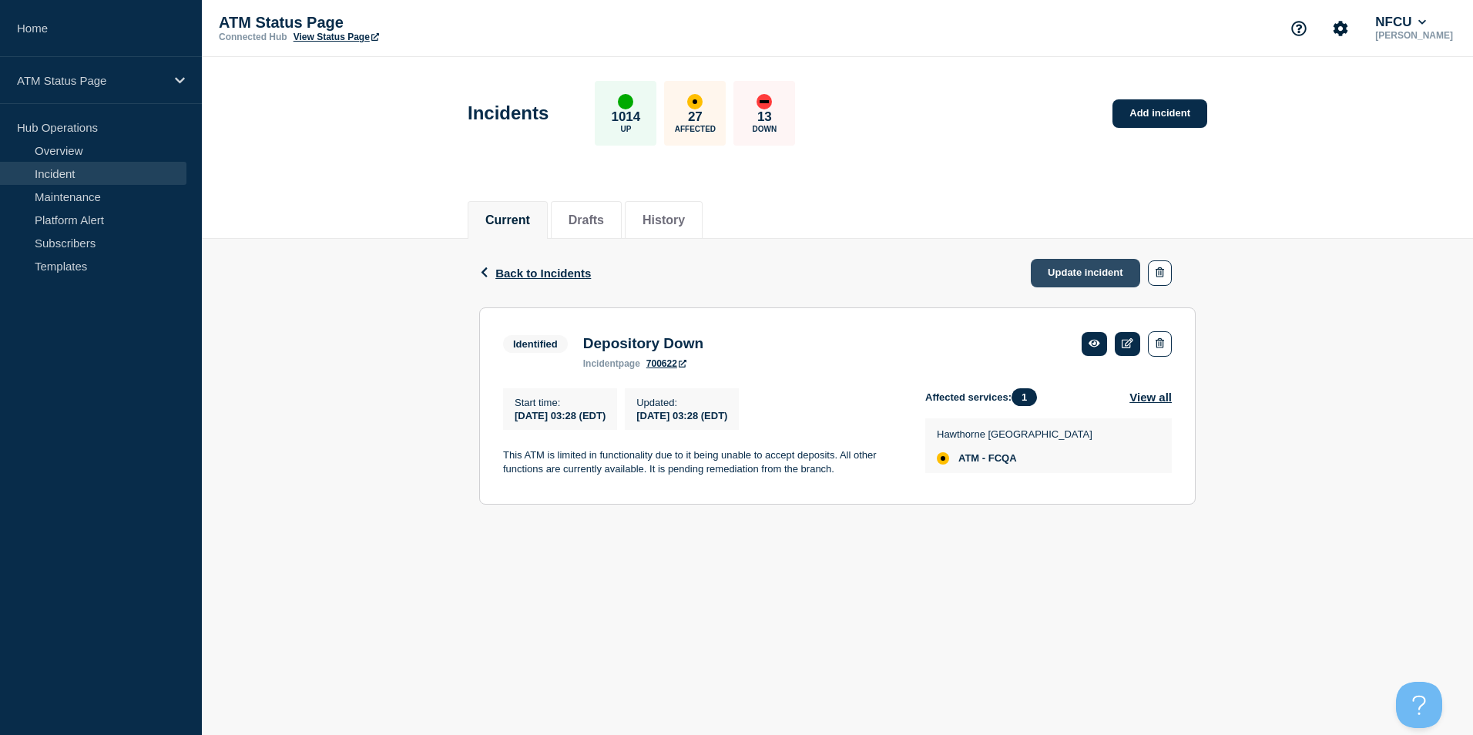
click at [1060, 279] on link "Update incident" at bounding box center [1085, 273] width 109 height 29
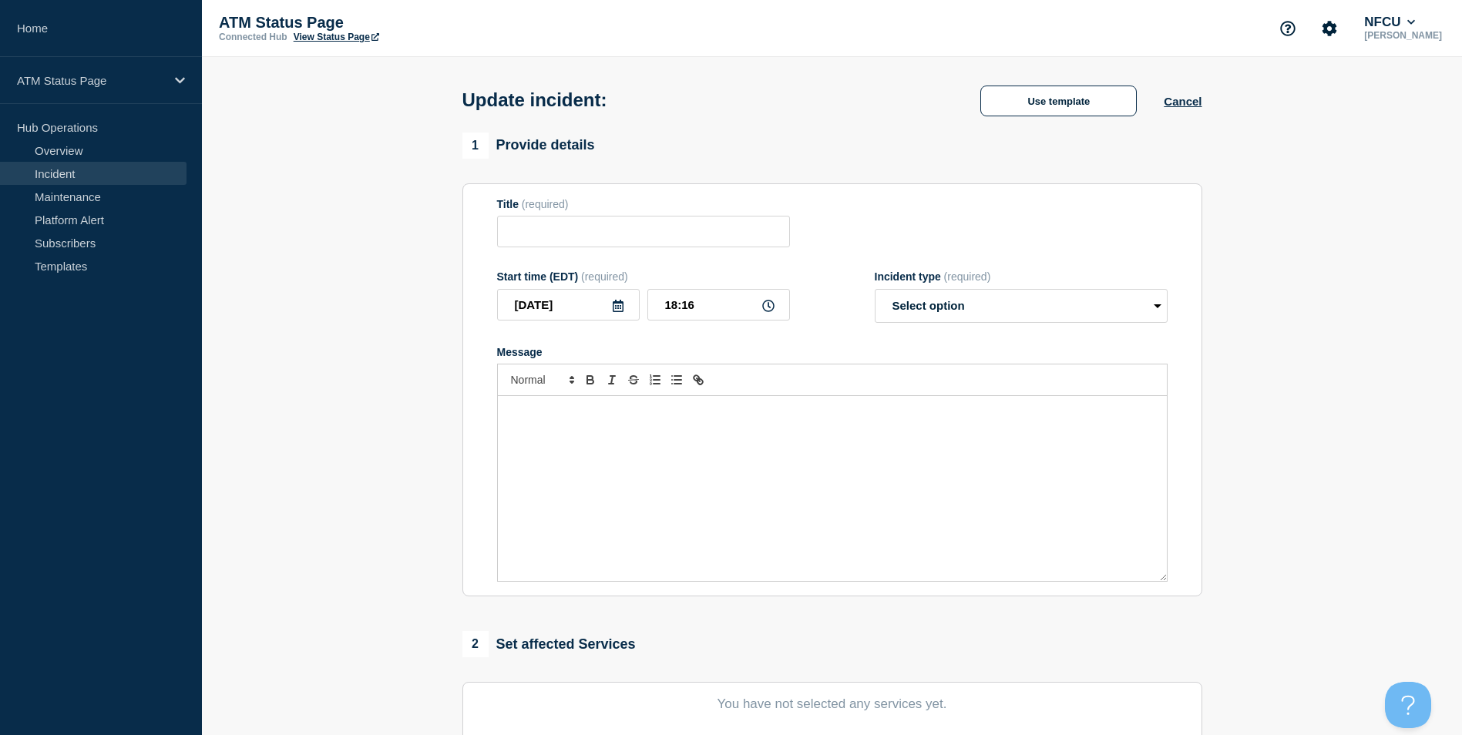
type input "Depository Down"
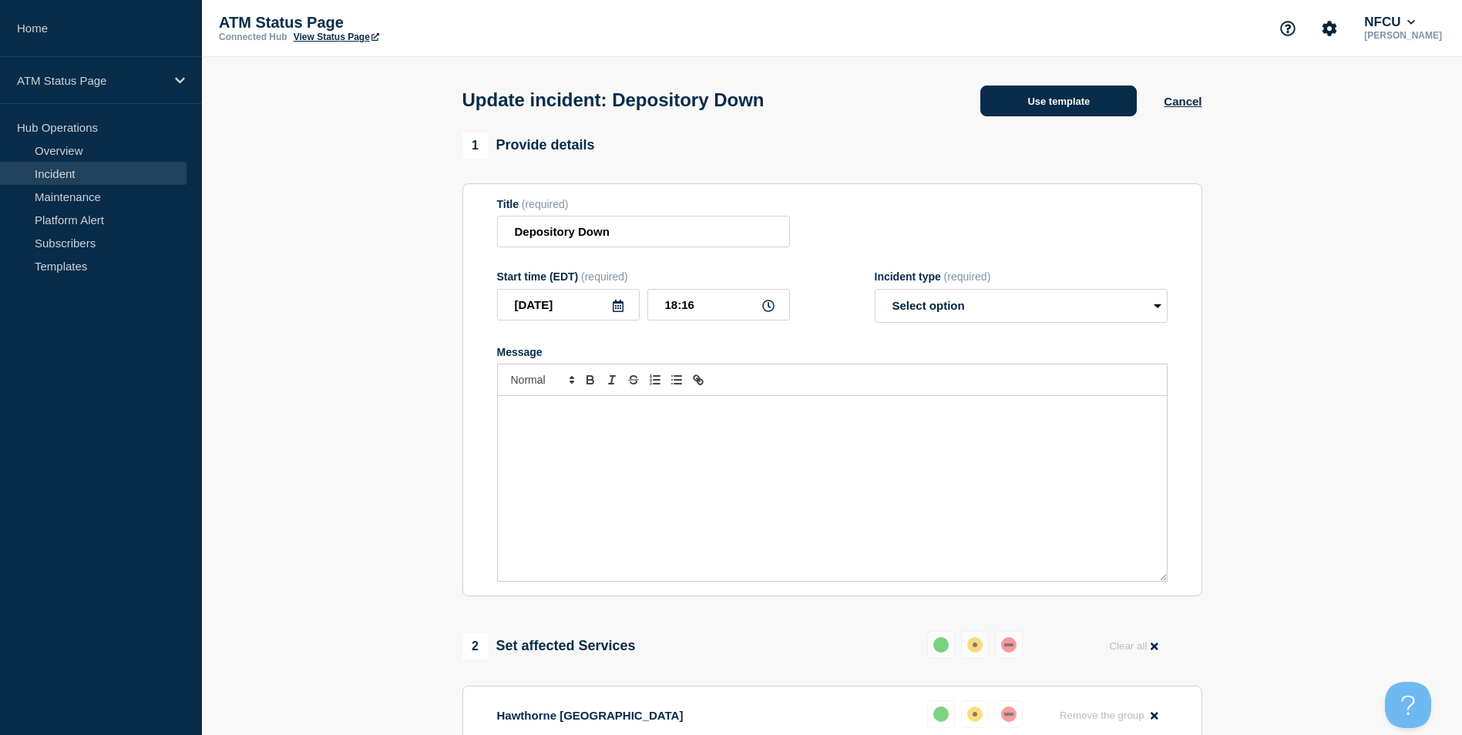
click at [1071, 105] on button "Use template" at bounding box center [1058, 101] width 156 height 31
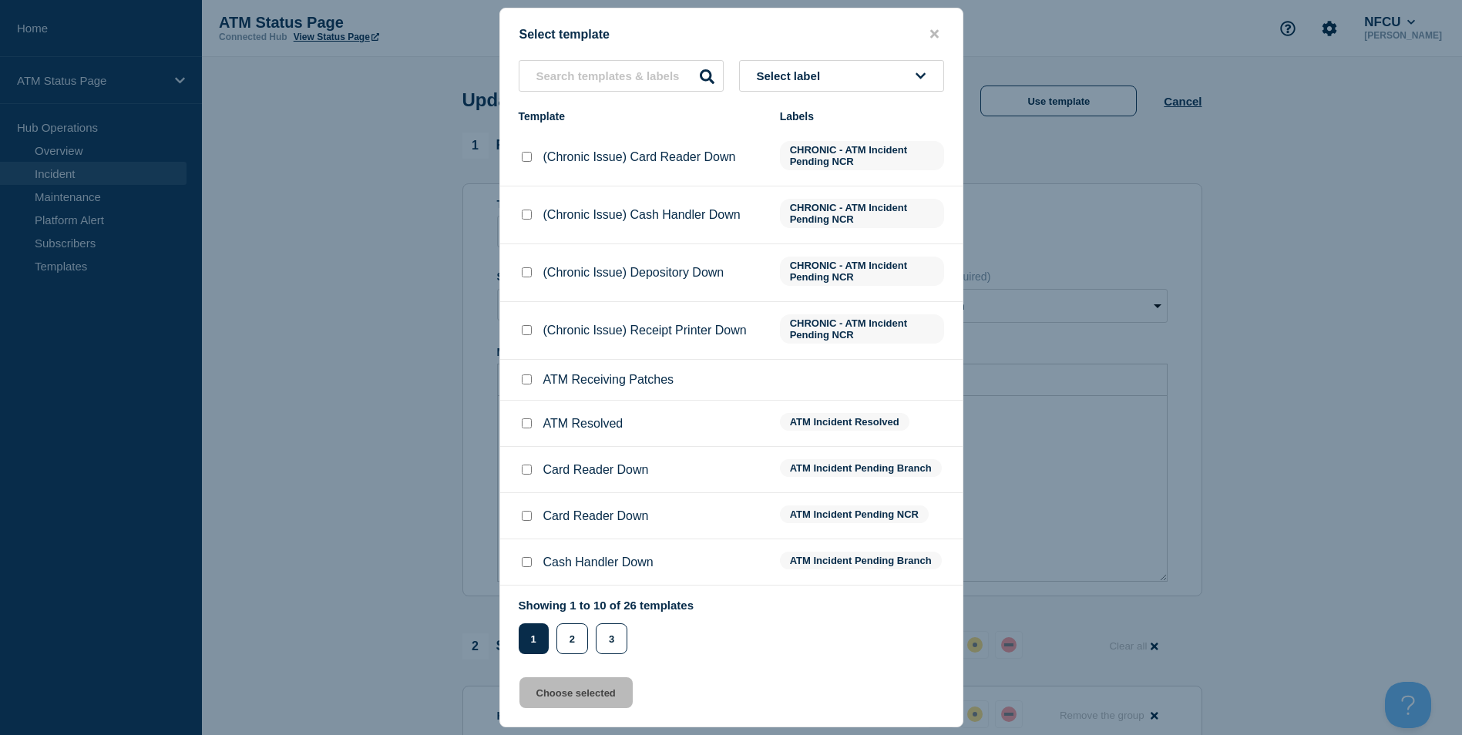
click at [526, 425] on input "ATM Resolved checkbox" at bounding box center [527, 423] width 10 height 10
checkbox input "true"
click at [589, 697] on button "Choose selected" at bounding box center [575, 692] width 113 height 31
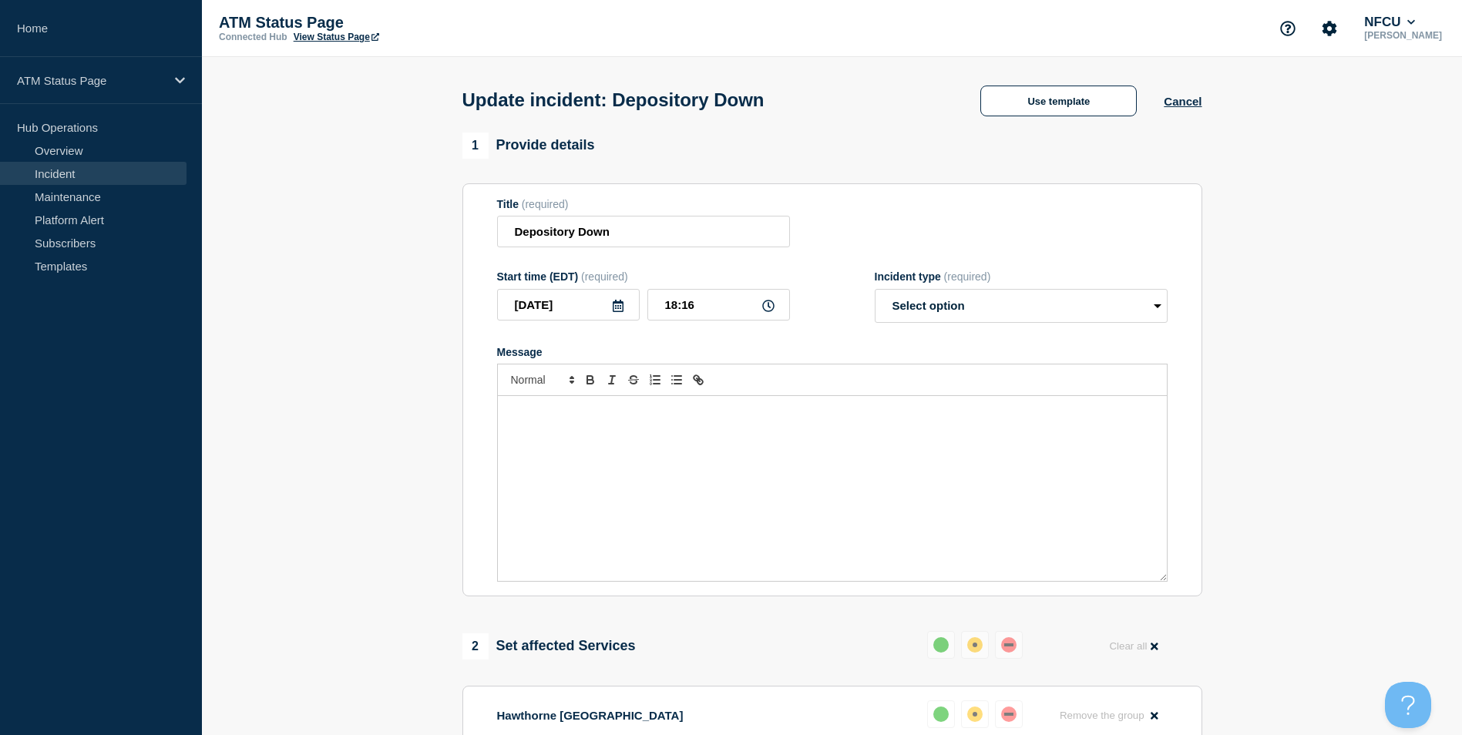
select select "resolved"
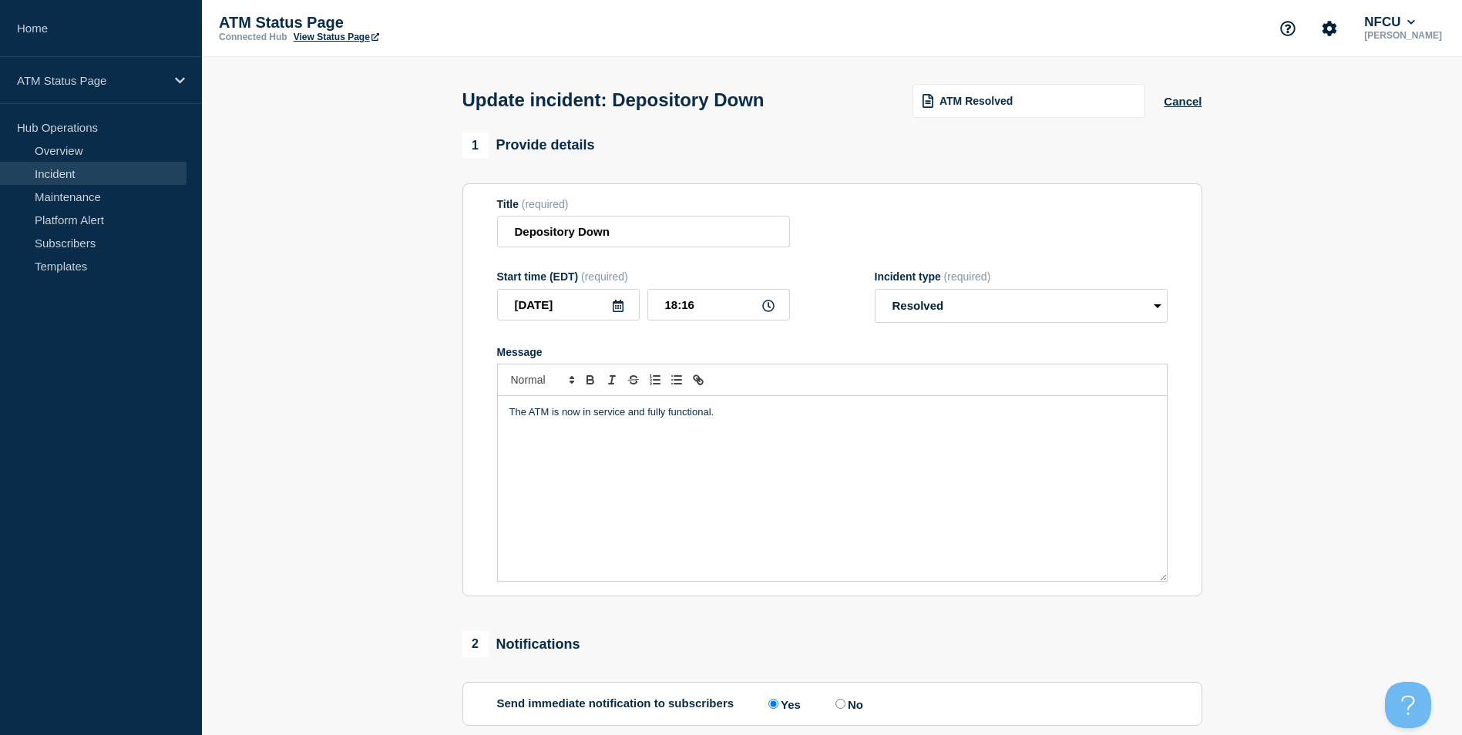
scroll to position [251, 0]
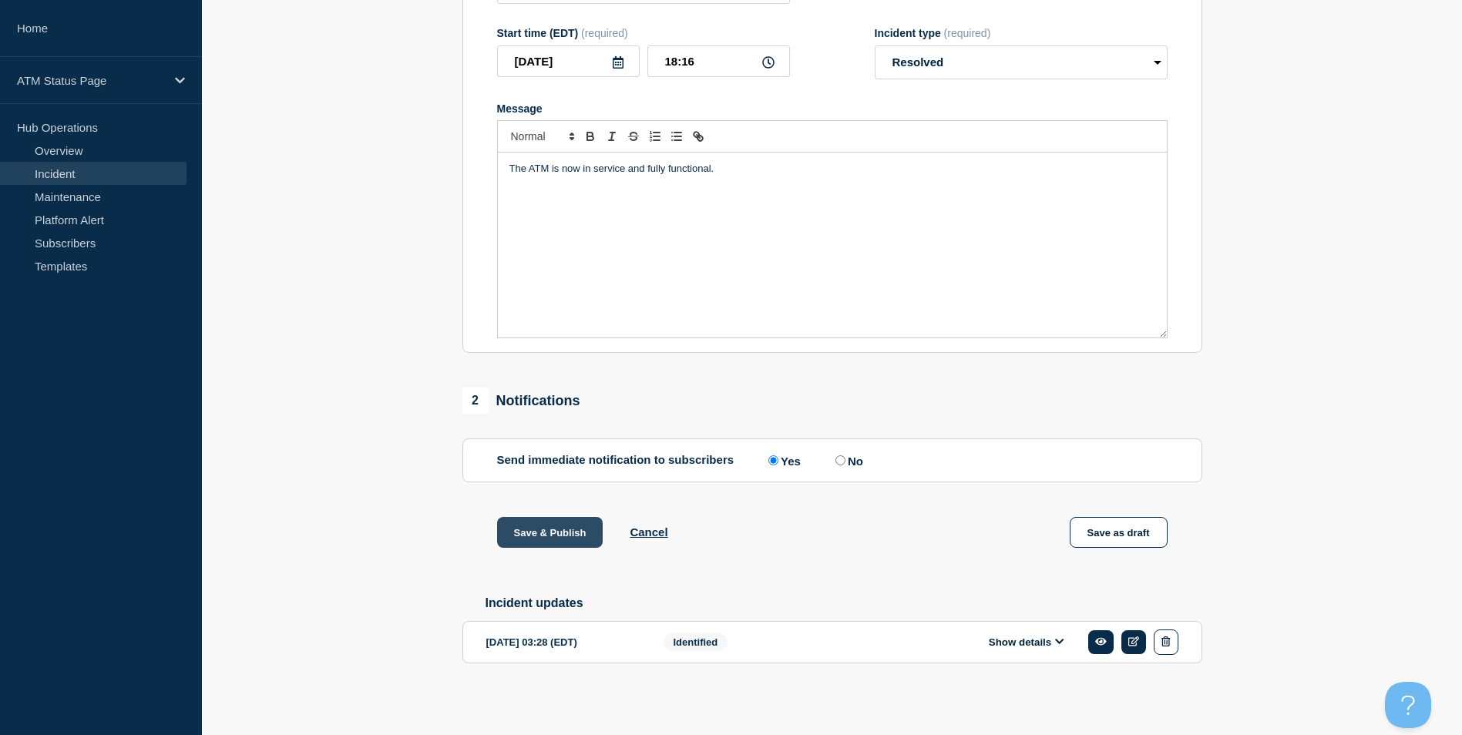
click at [548, 517] on button "Save & Publish" at bounding box center [550, 532] width 106 height 31
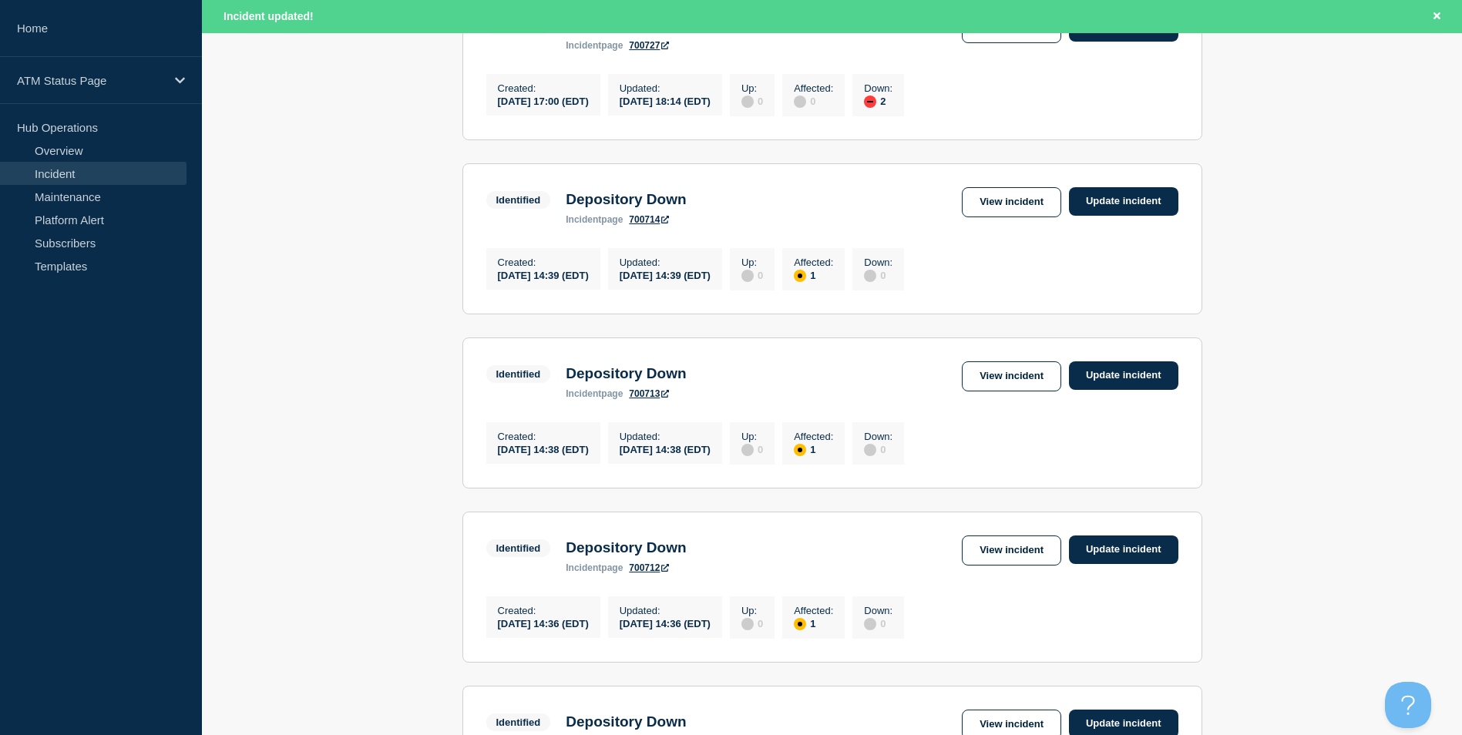
scroll to position [1606, 0]
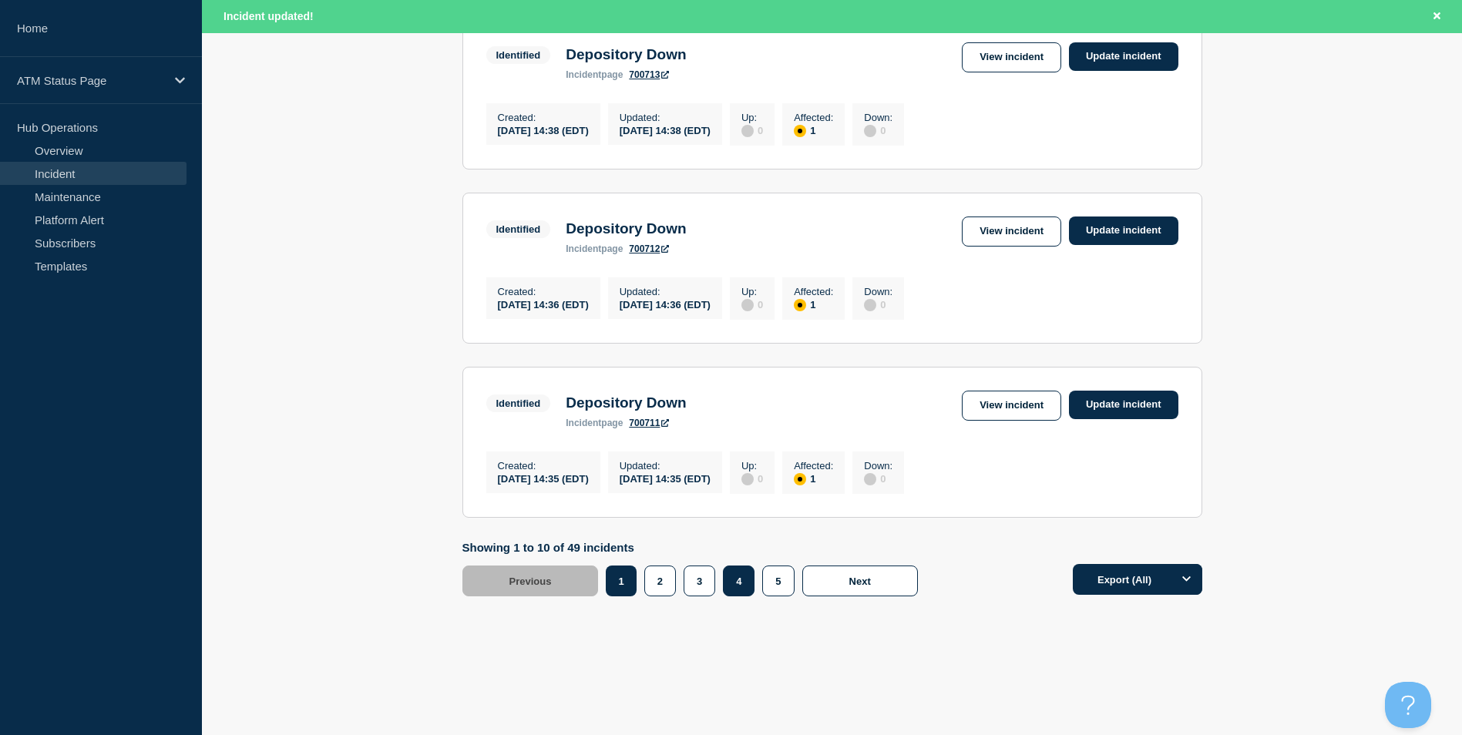
click at [737, 585] on button "4" at bounding box center [739, 581] width 32 height 31
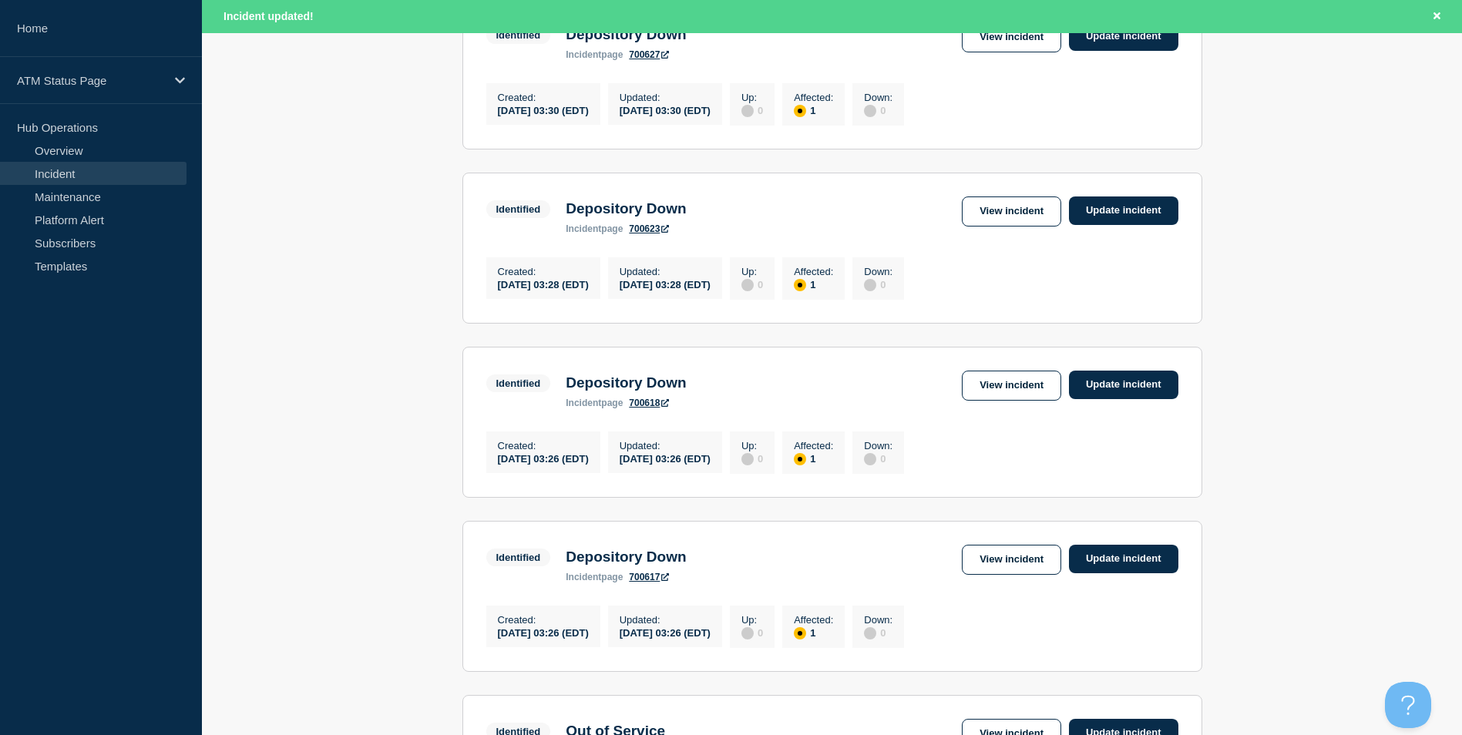
scroll to position [296, 0]
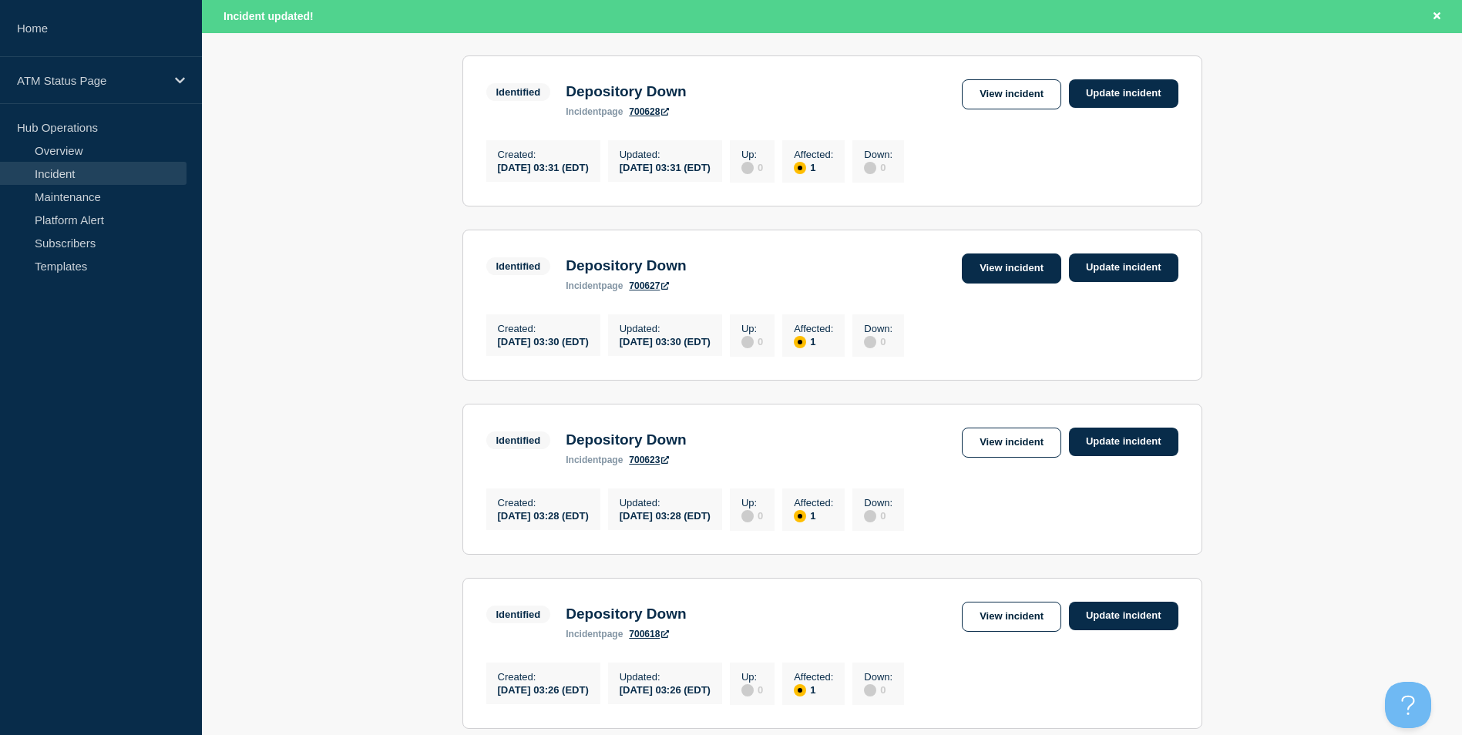
click at [1004, 277] on link "View incident" at bounding box center [1011, 269] width 99 height 30
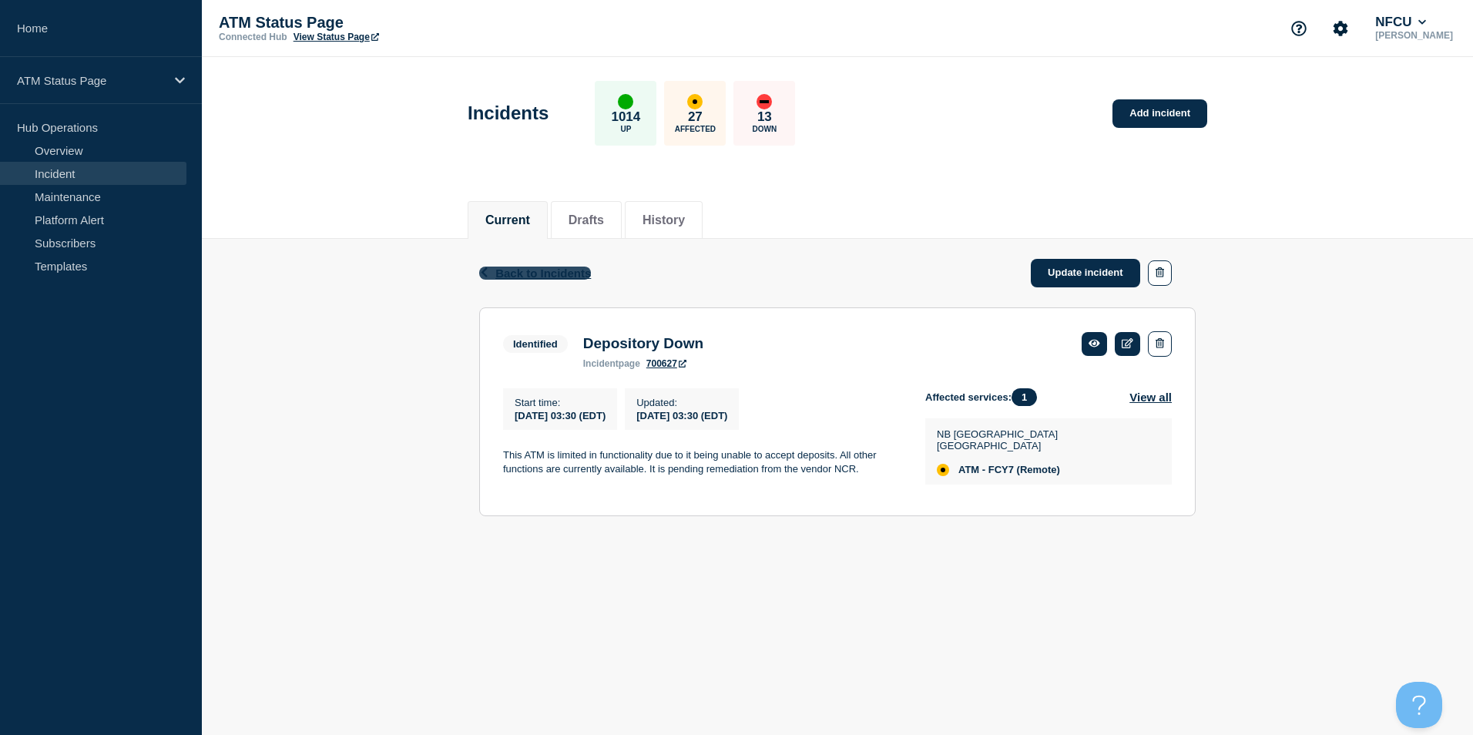
click at [526, 272] on span "Back to Incidents" at bounding box center [543, 273] width 96 height 13
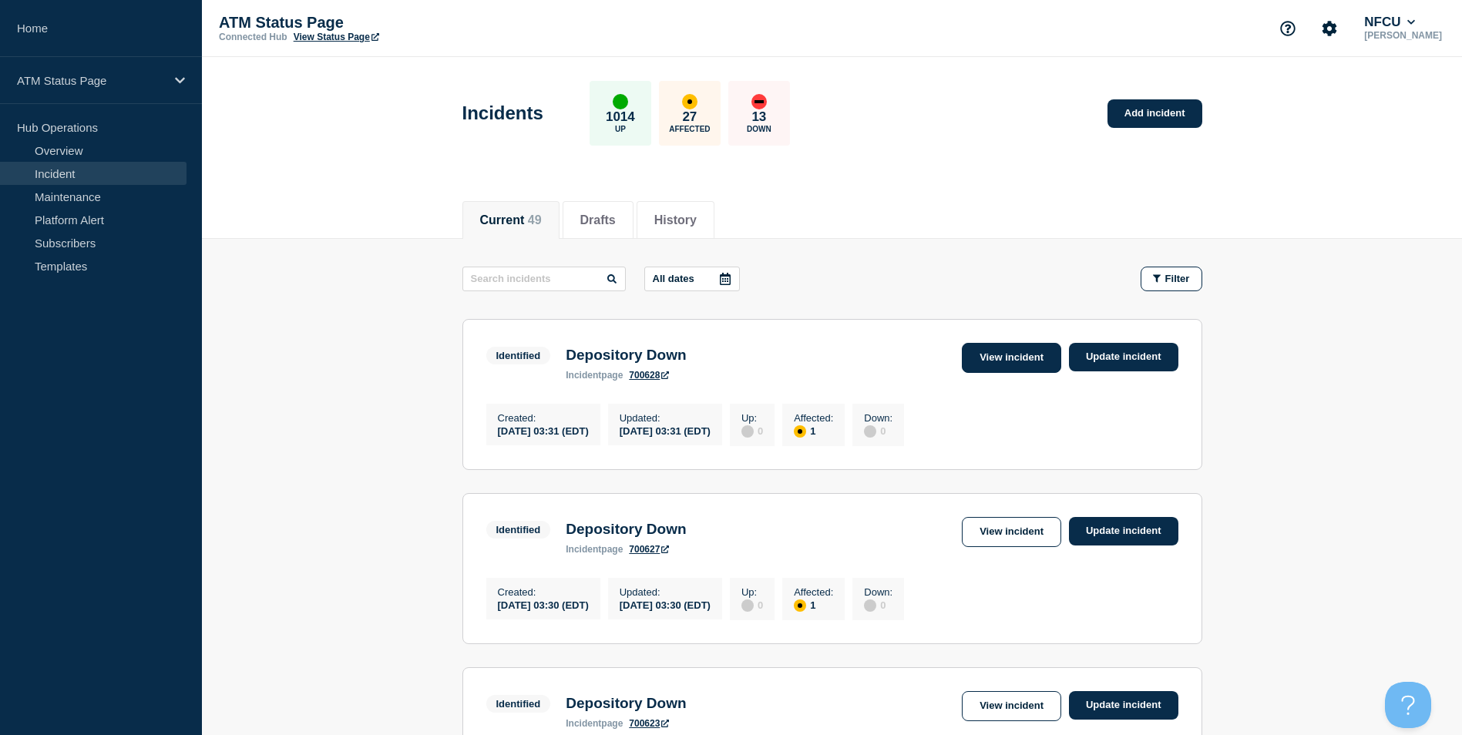
click at [1003, 353] on link "View incident" at bounding box center [1011, 358] width 99 height 30
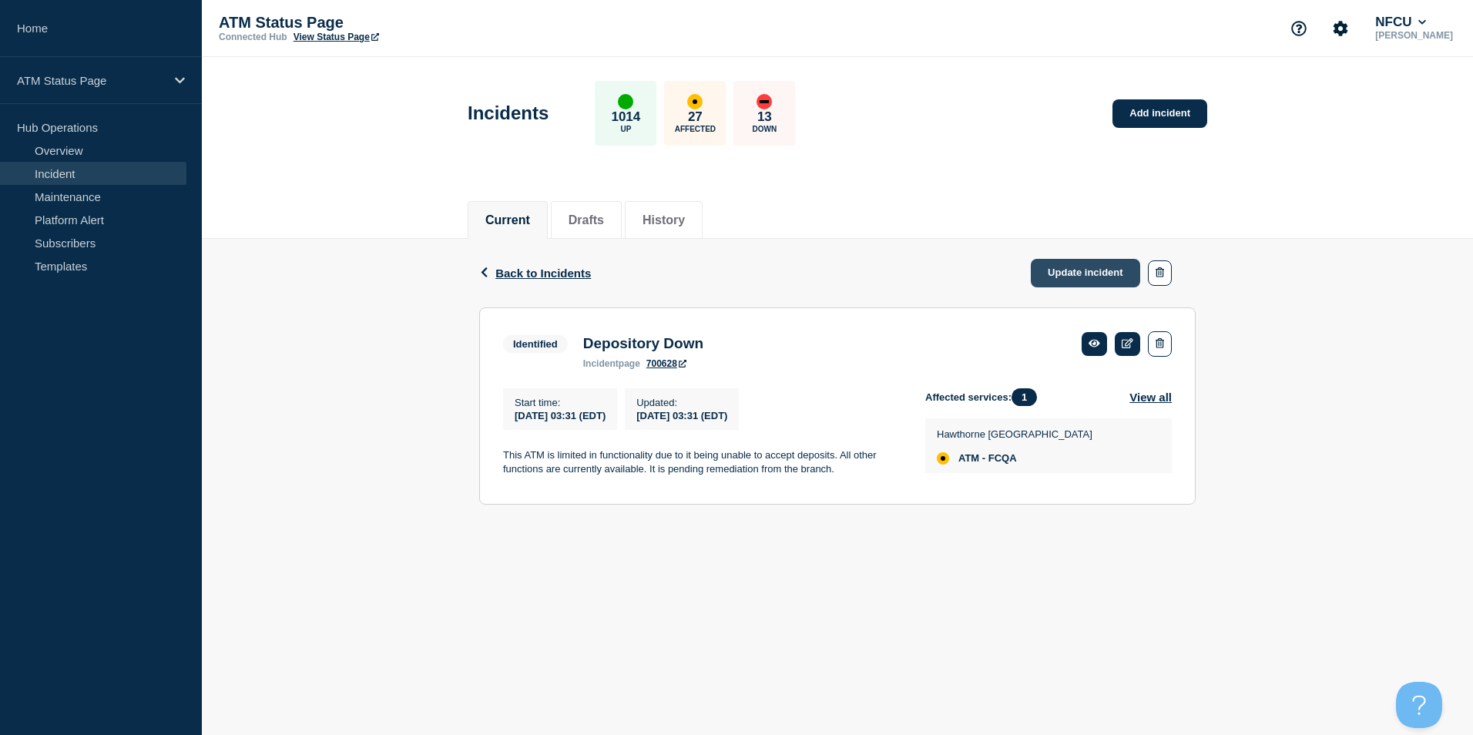
click at [1073, 274] on link "Update incident" at bounding box center [1085, 273] width 109 height 29
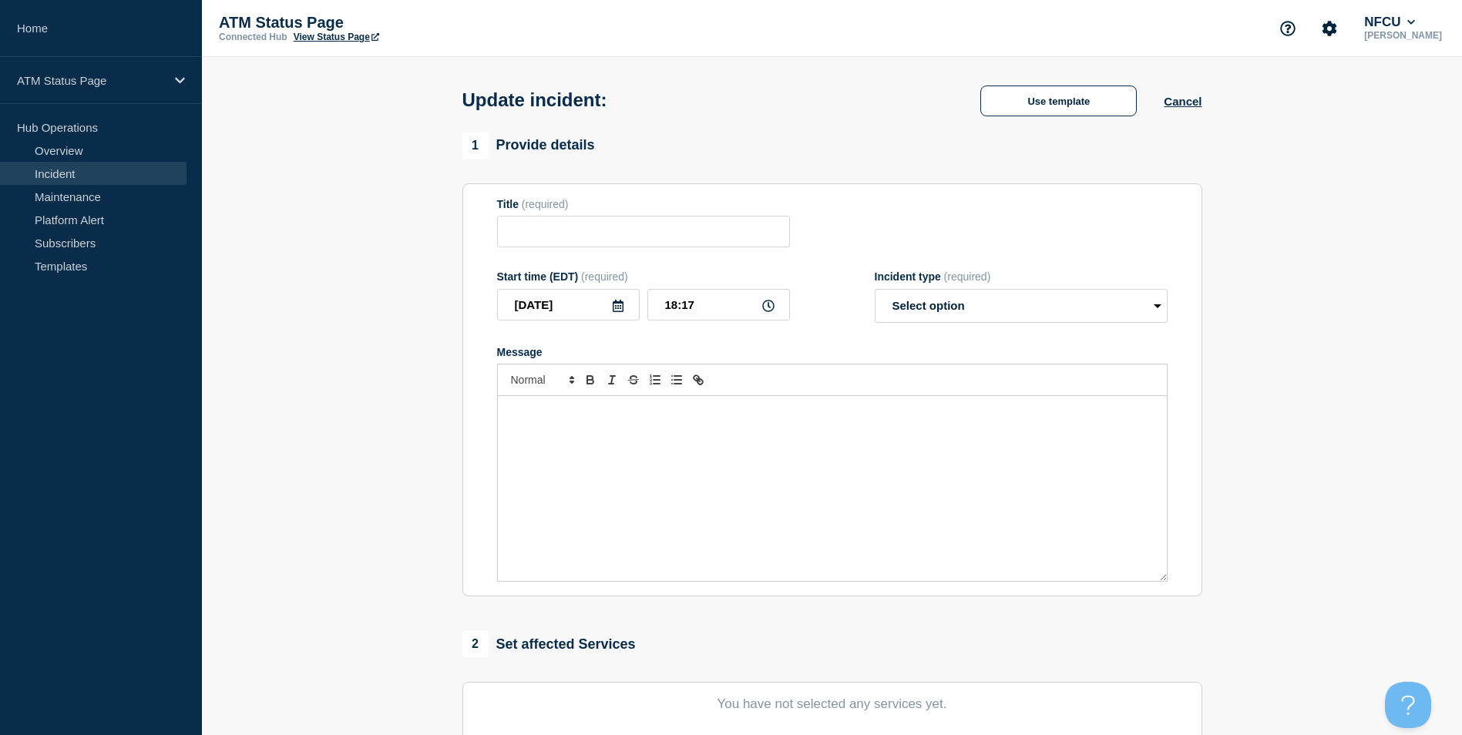
type input "Depository Down"
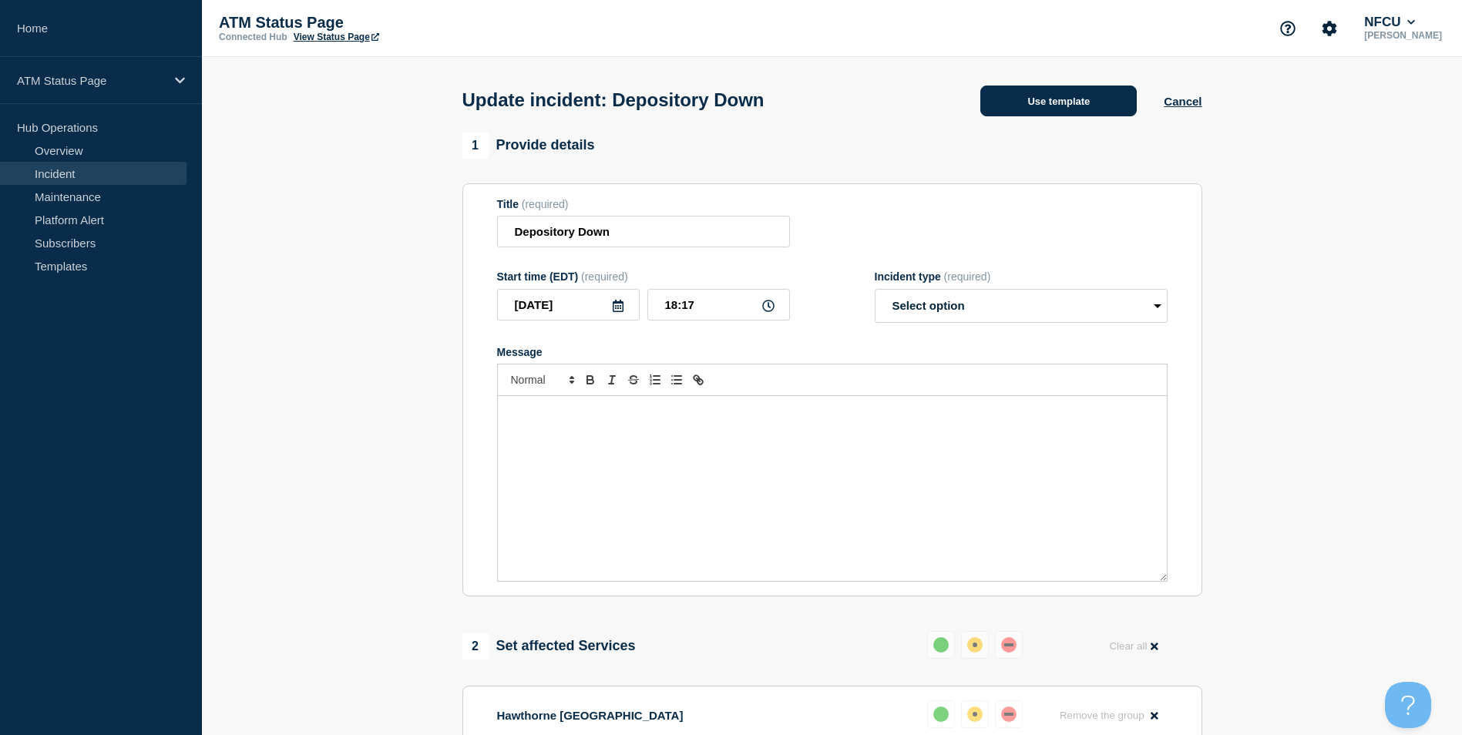
click at [1076, 110] on button "Use template" at bounding box center [1058, 101] width 156 height 31
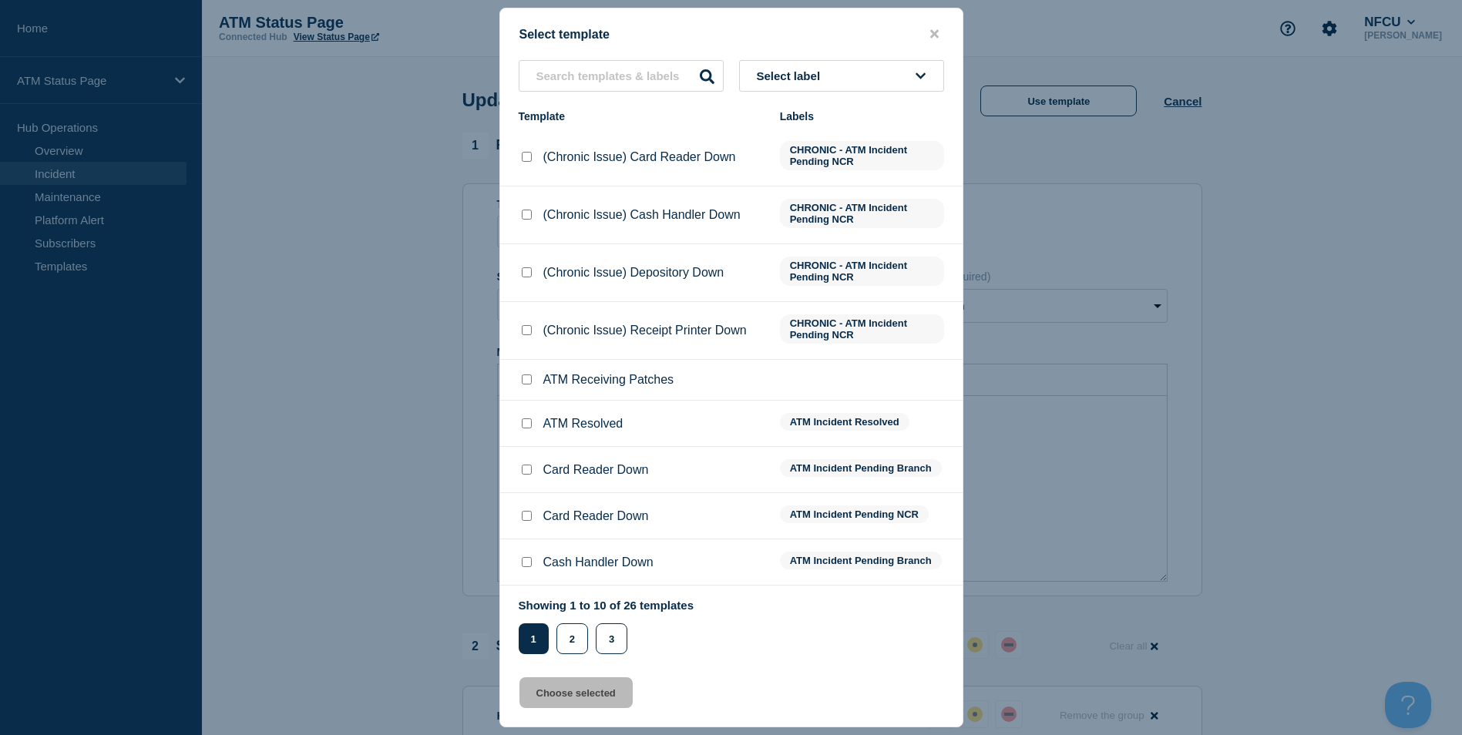
click at [527, 423] on input "ATM Resolved checkbox" at bounding box center [527, 423] width 10 height 10
checkbox input "true"
click at [566, 691] on button "Choose selected" at bounding box center [575, 692] width 113 height 31
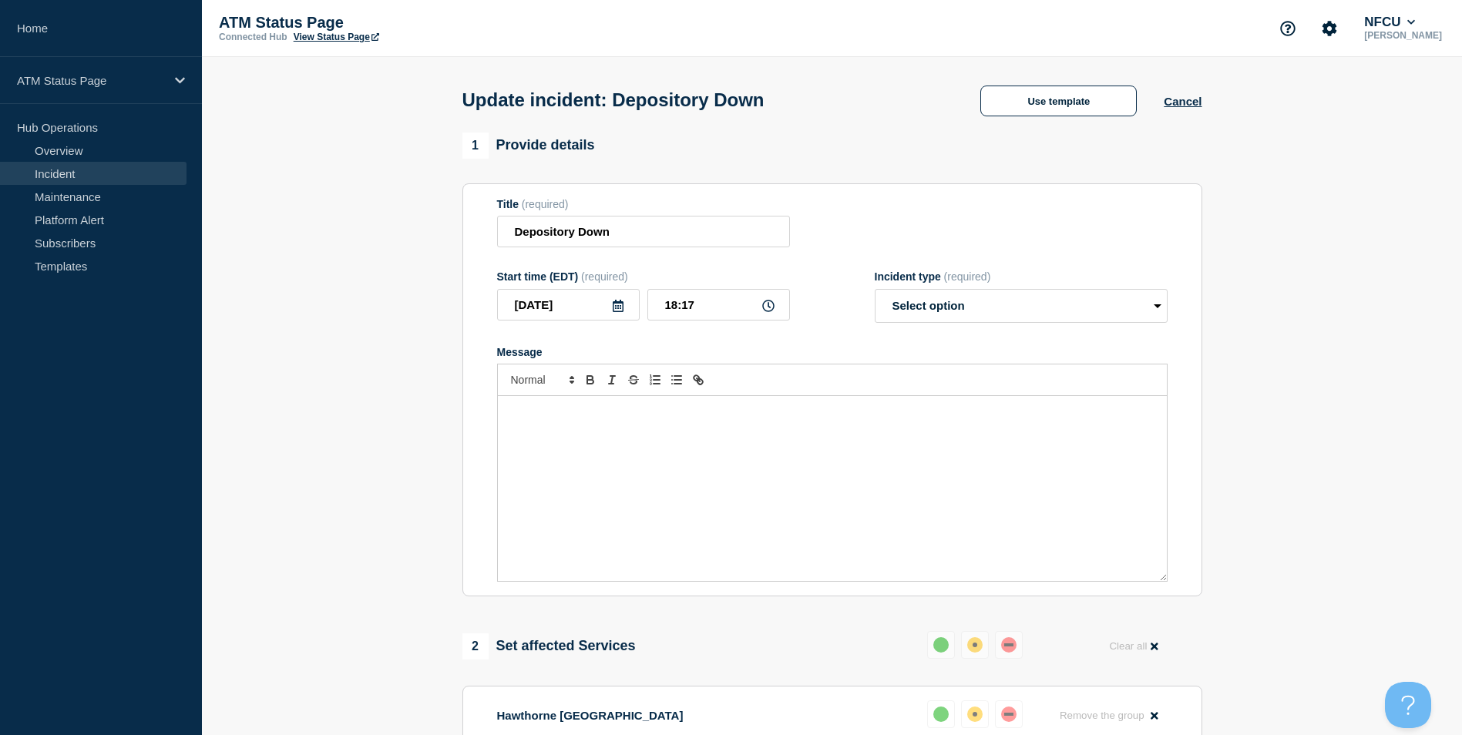
select select "resolved"
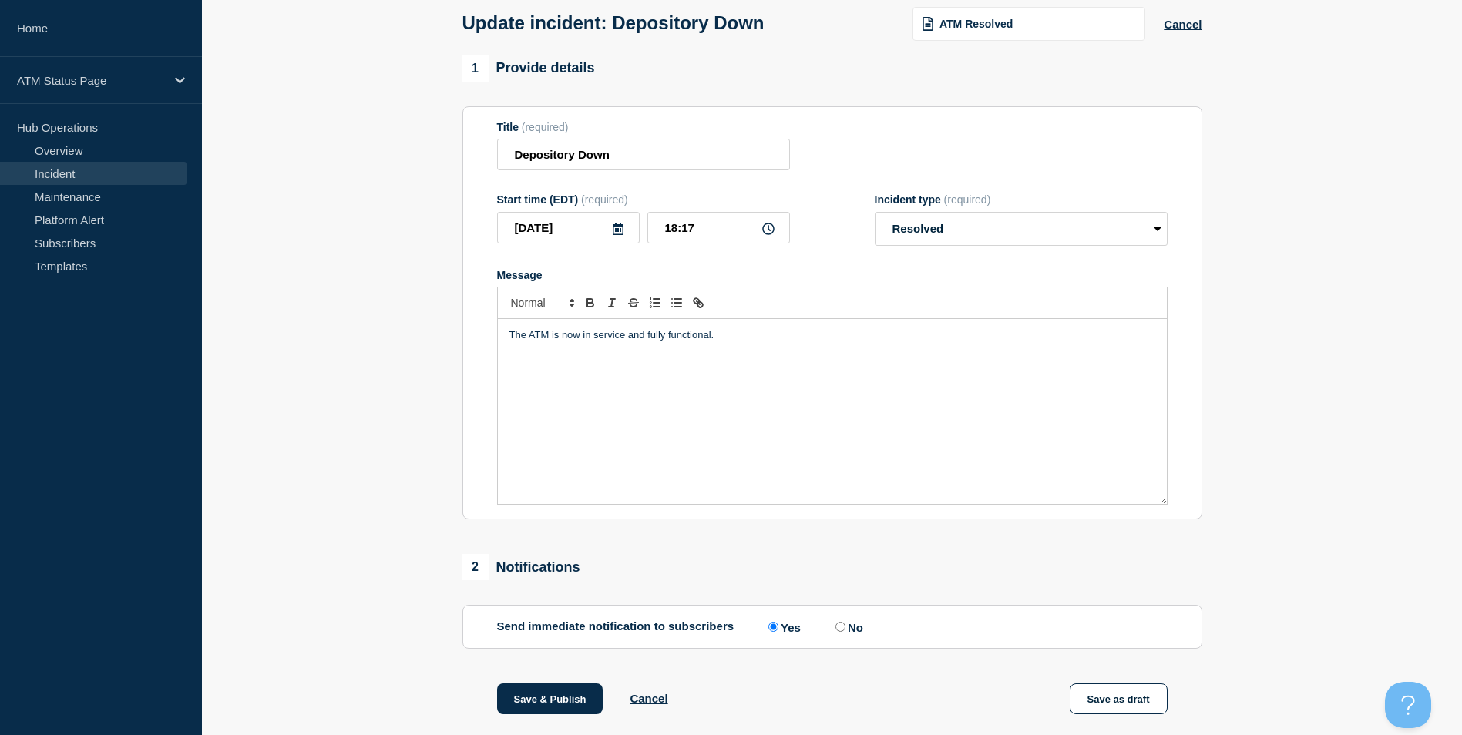
scroll to position [251, 0]
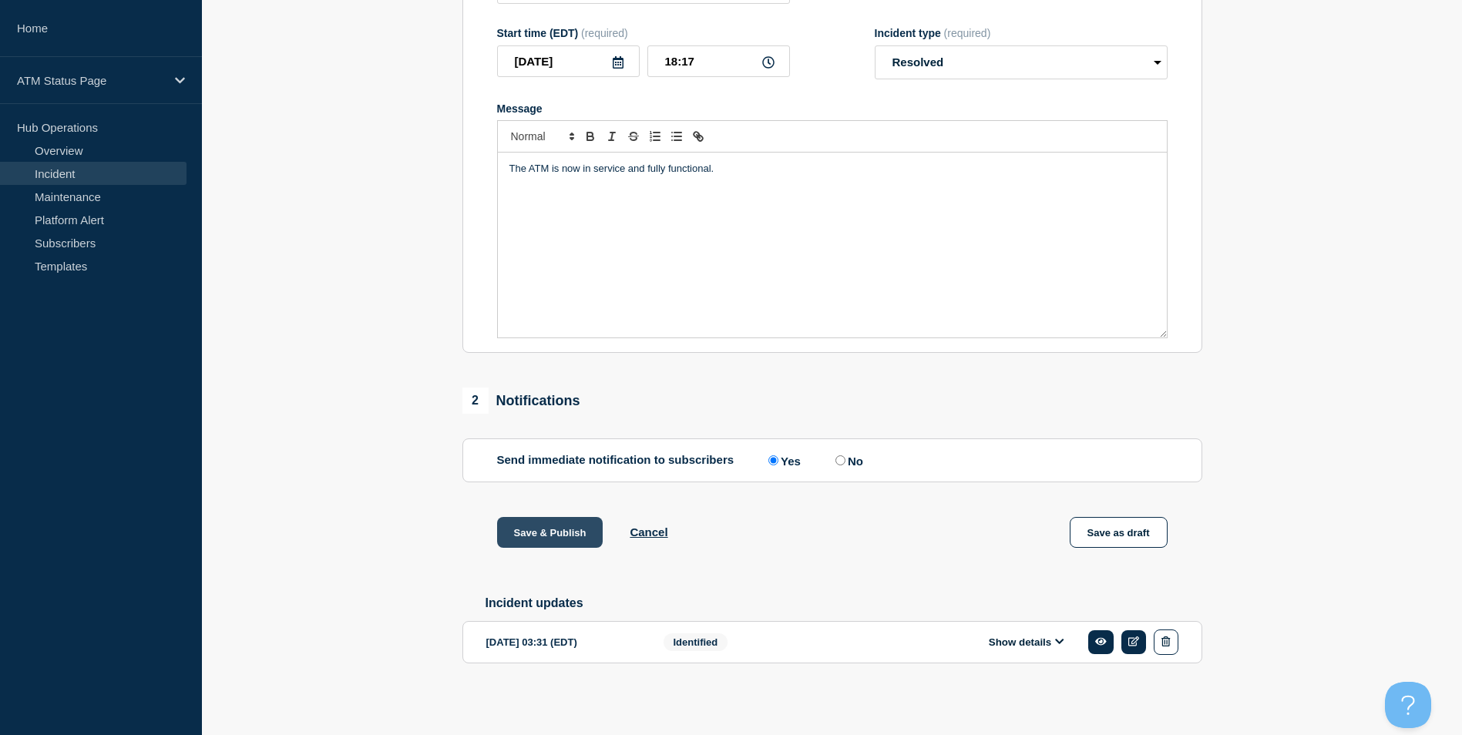
click at [559, 527] on button "Save & Publish" at bounding box center [550, 532] width 106 height 31
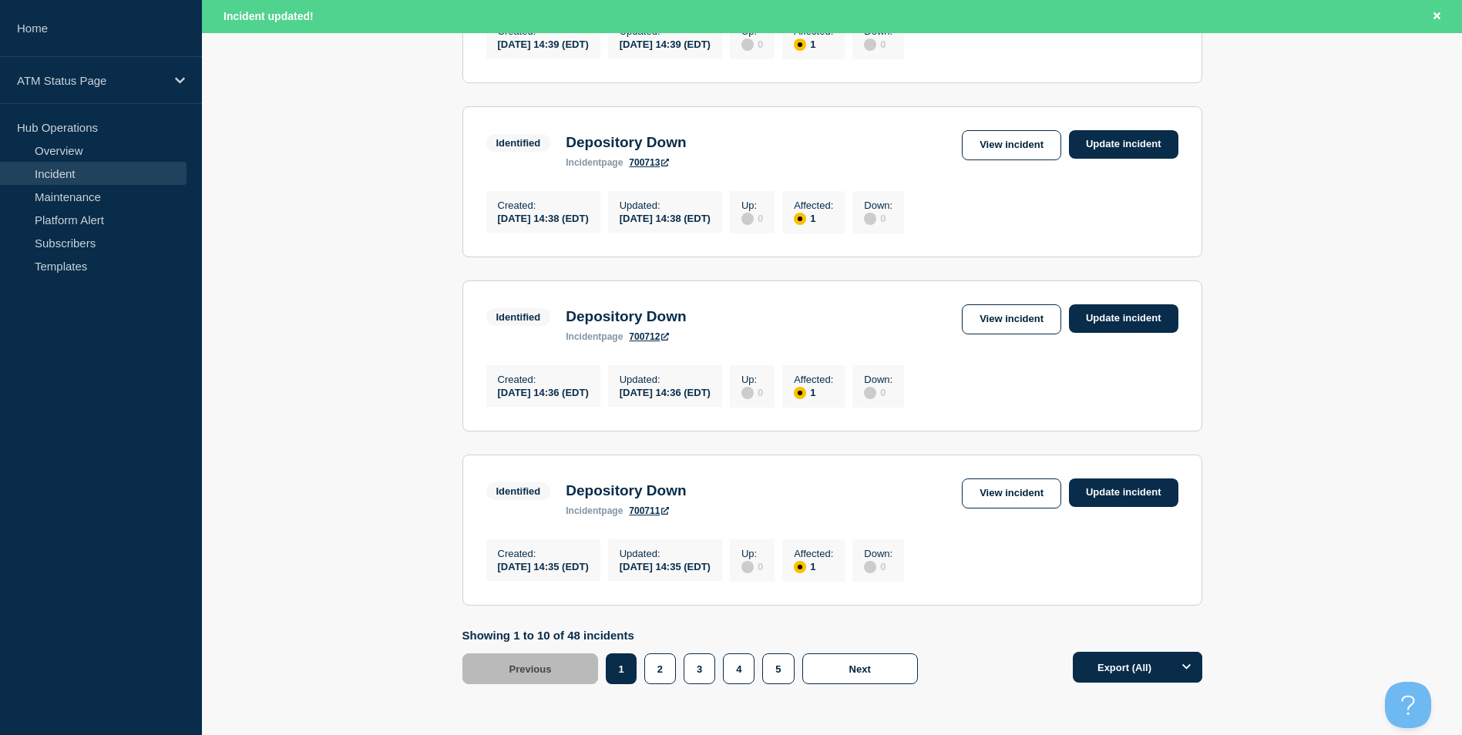
scroll to position [1606, 0]
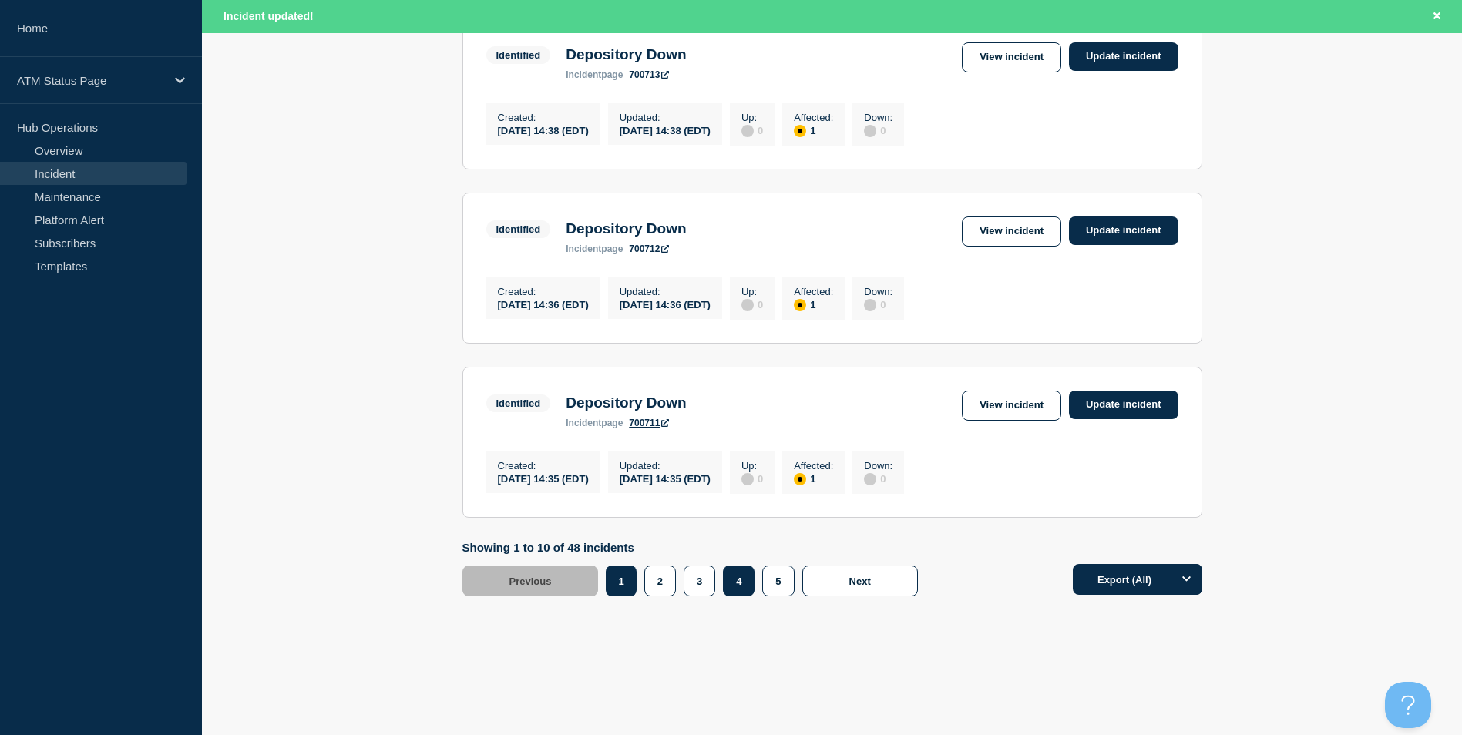
click at [751, 585] on button "4" at bounding box center [739, 581] width 32 height 31
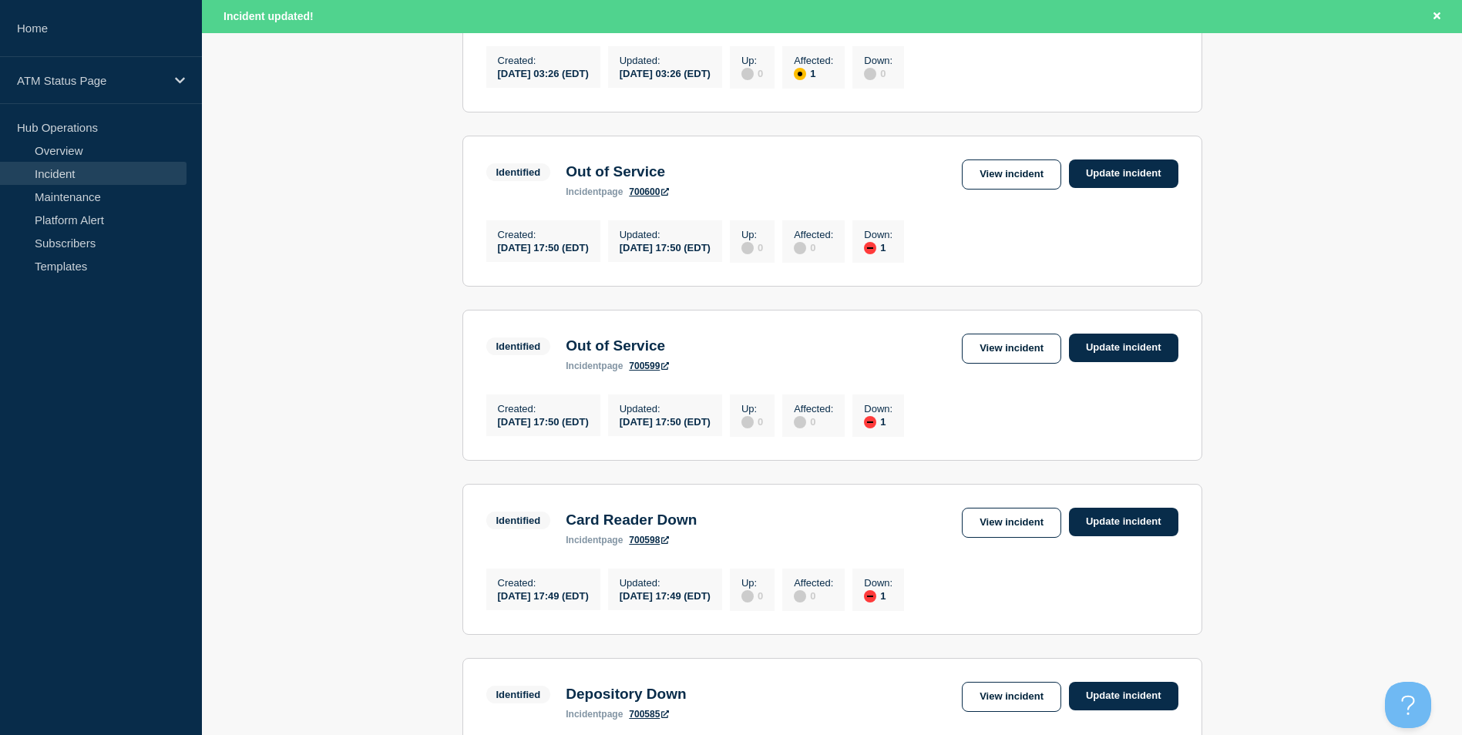
scroll to position [758, 0]
